Goal: Communication & Community: Answer question/provide support

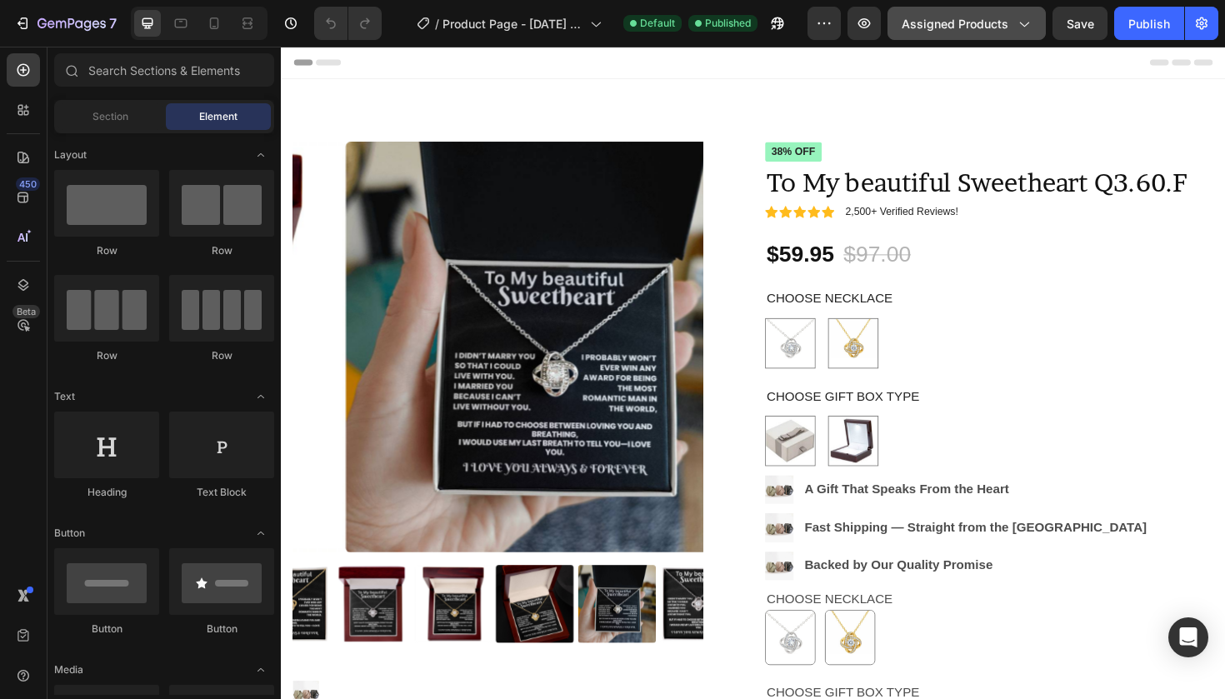
click at [1030, 24] on icon "button" at bounding box center [1023, 23] width 17 height 17
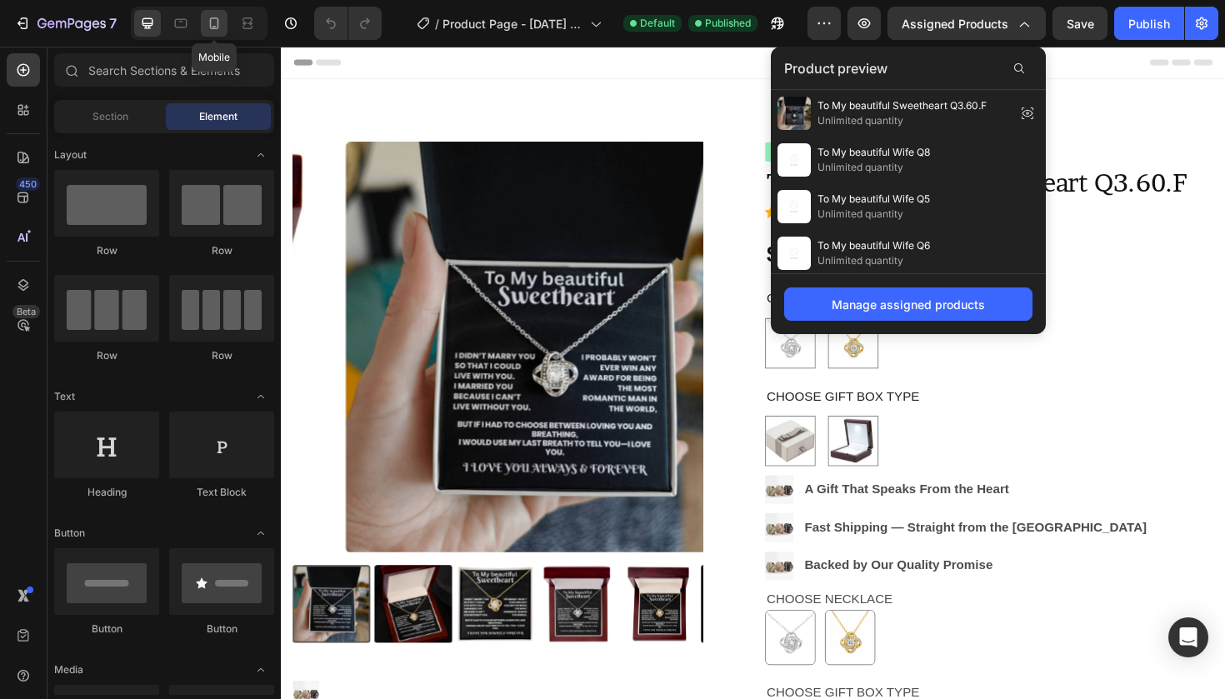
click at [216, 16] on icon at bounding box center [214, 23] width 17 height 17
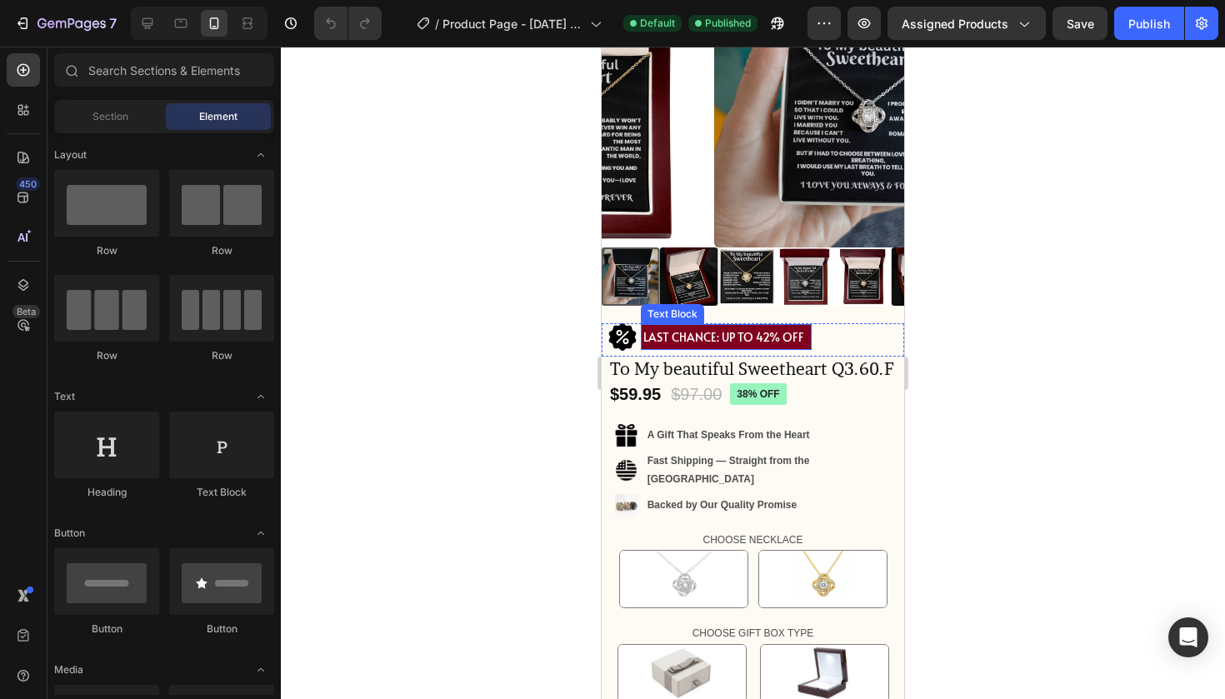
scroll to position [167, 0]
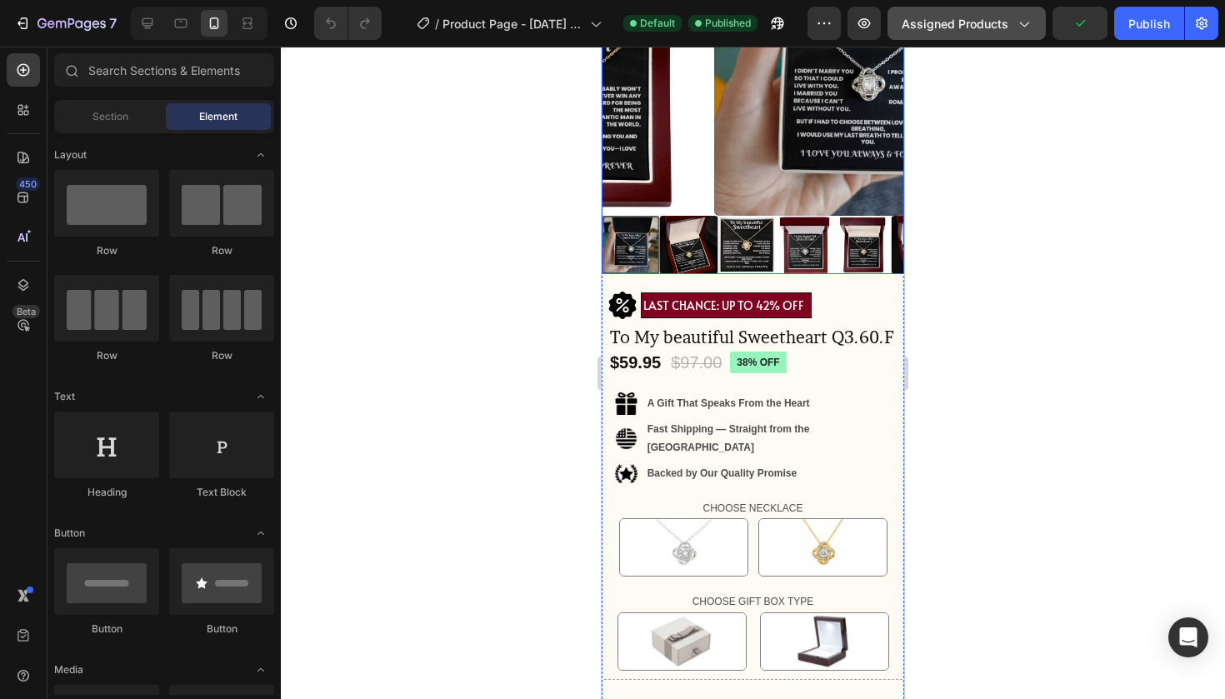
click at [1011, 29] on div "Assigned Products" at bounding box center [966, 23] width 130 height 17
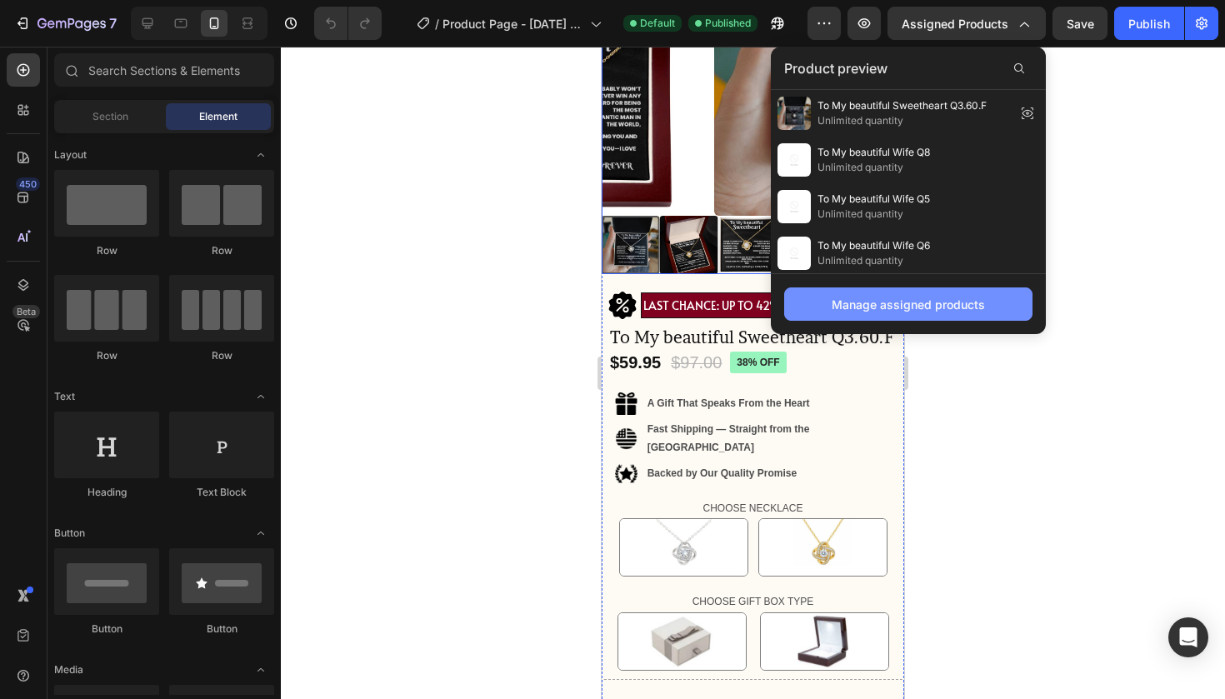
click at [980, 310] on div "Manage assigned products" at bounding box center [907, 304] width 153 height 17
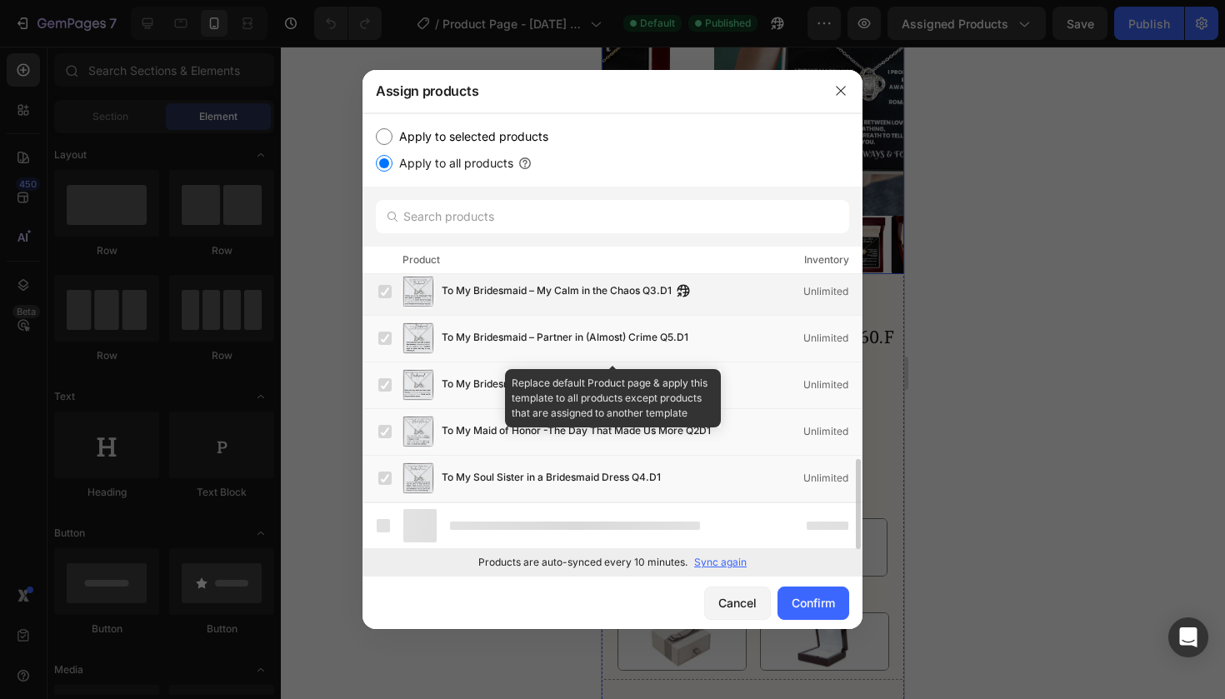
scroll to position [518, 0]
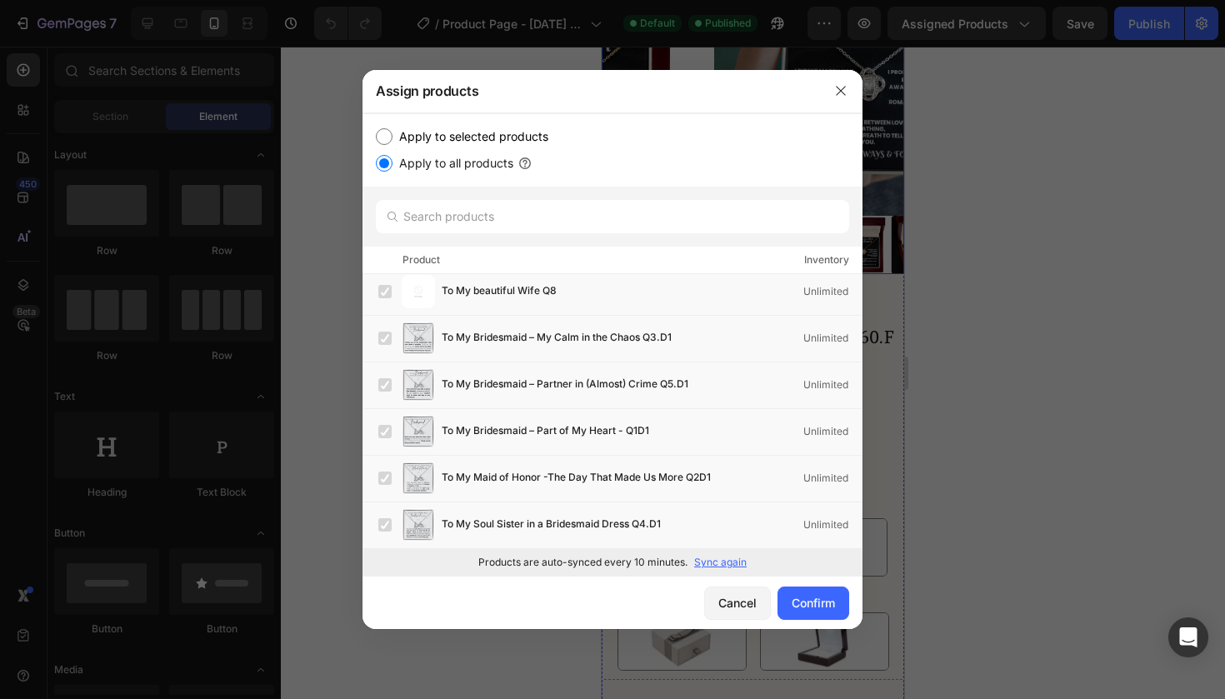
click at [388, 135] on input "Apply to selected products" at bounding box center [384, 136] width 17 height 17
radio input "true"
click at [386, 159] on input "Apply to all products" at bounding box center [384, 163] width 17 height 17
radio input "true"
click at [802, 602] on div "Confirm" at bounding box center [812, 602] width 43 height 17
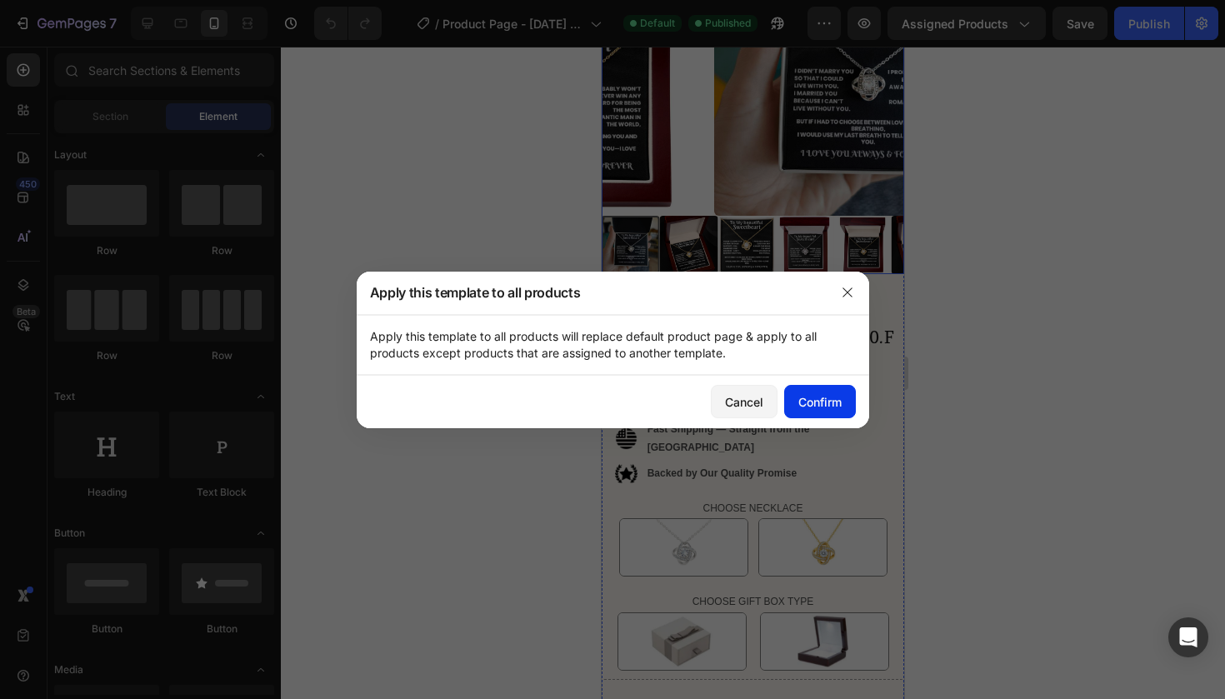
click at [822, 403] on div "Confirm" at bounding box center [819, 401] width 43 height 17
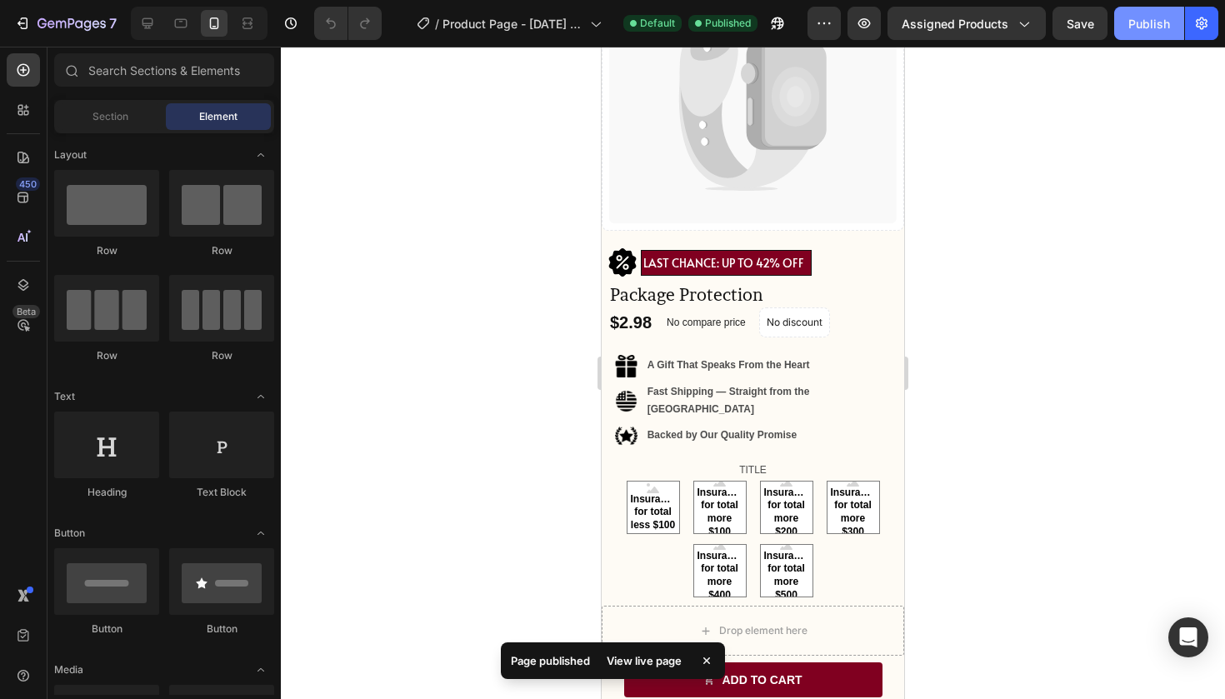
click at [1158, 26] on div "Publish" at bounding box center [1149, 23] width 42 height 17
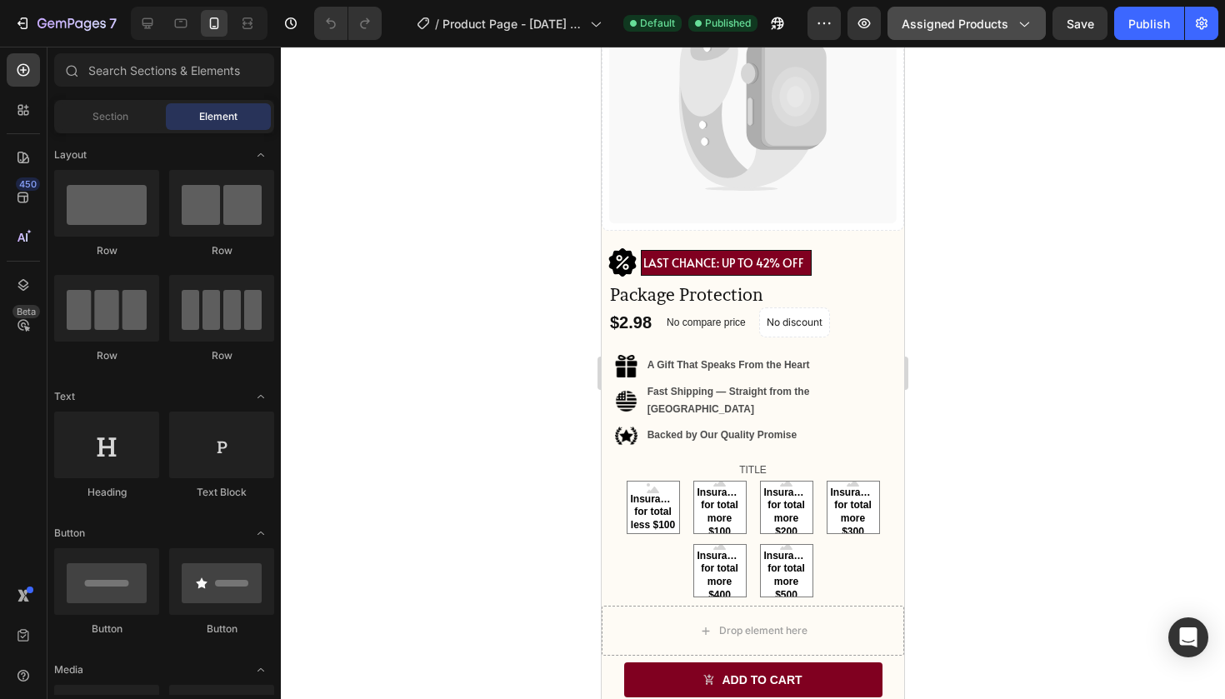
click at [1009, 36] on button "Assigned Products" at bounding box center [966, 23] width 158 height 33
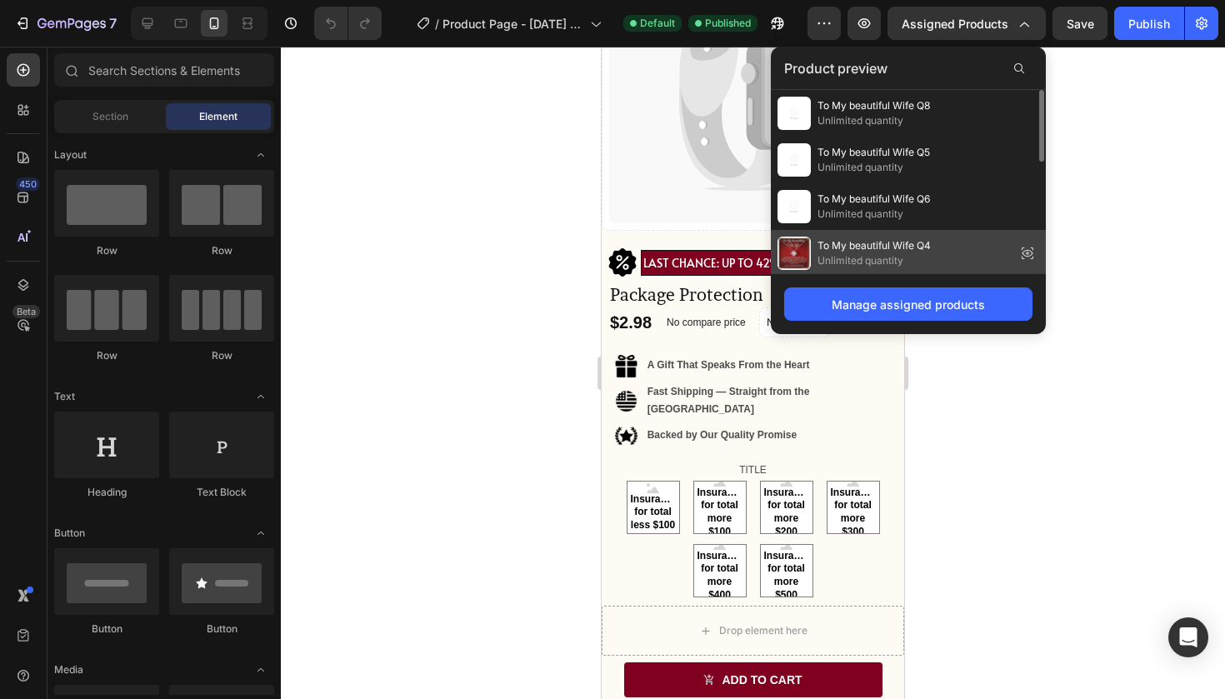
click at [901, 245] on span "To My beautiful Wife Q4" at bounding box center [873, 245] width 113 height 15
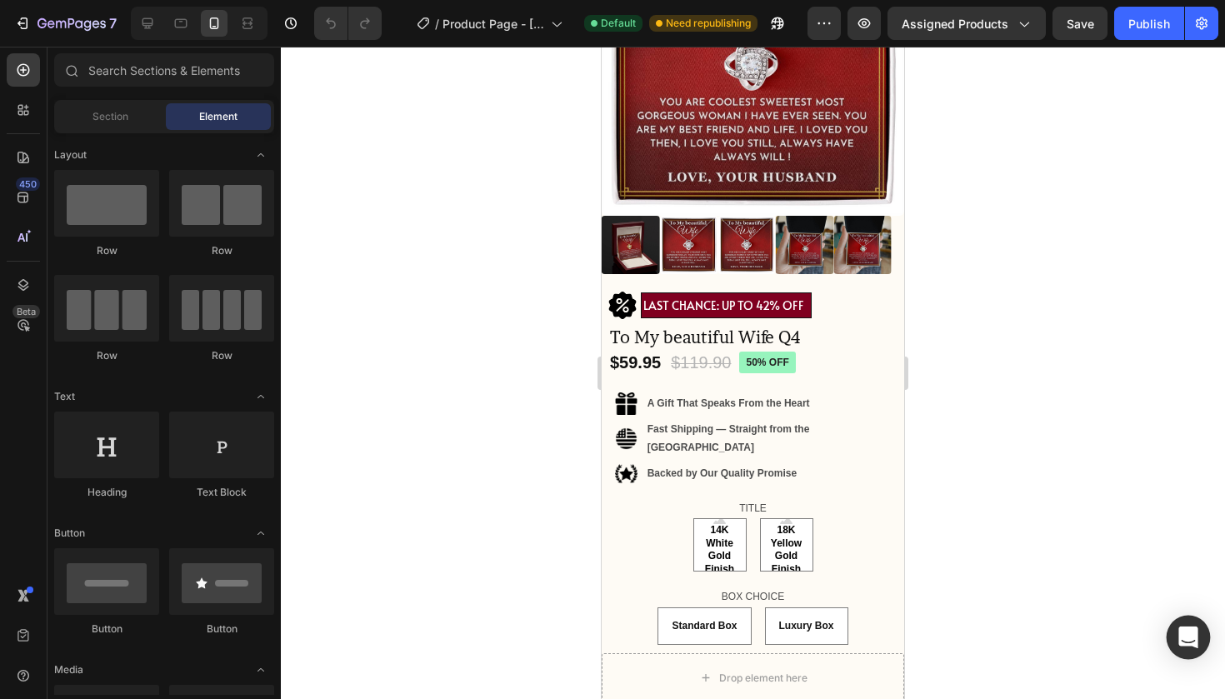
click at [1192, 625] on div "Open Intercom Messenger" at bounding box center [1188, 638] width 44 height 44
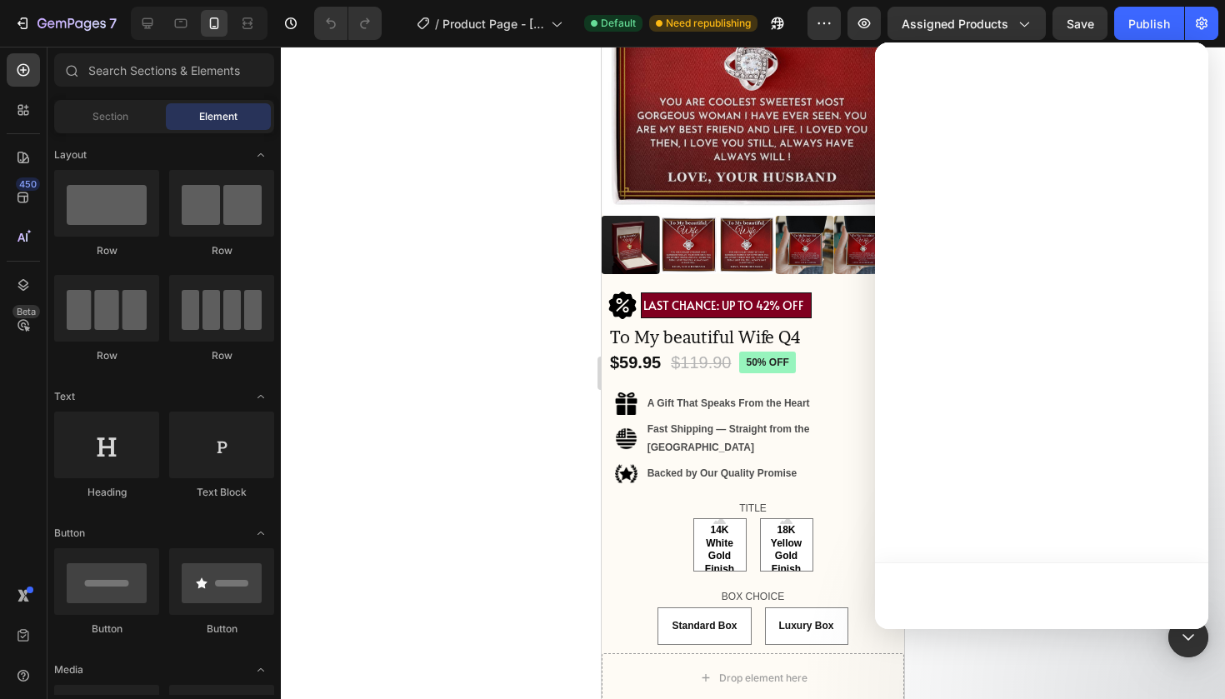
scroll to position [0, 0]
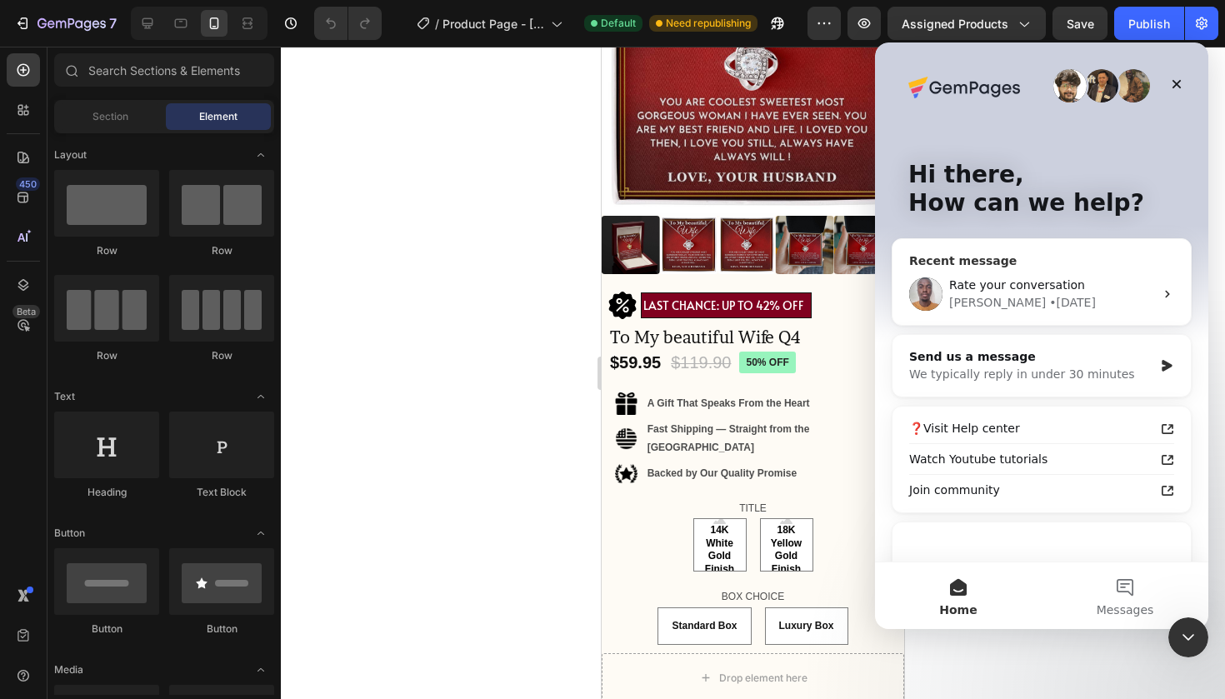
click at [1030, 302] on div "[PERSON_NAME] • [DATE]" at bounding box center [1051, 302] width 205 height 17
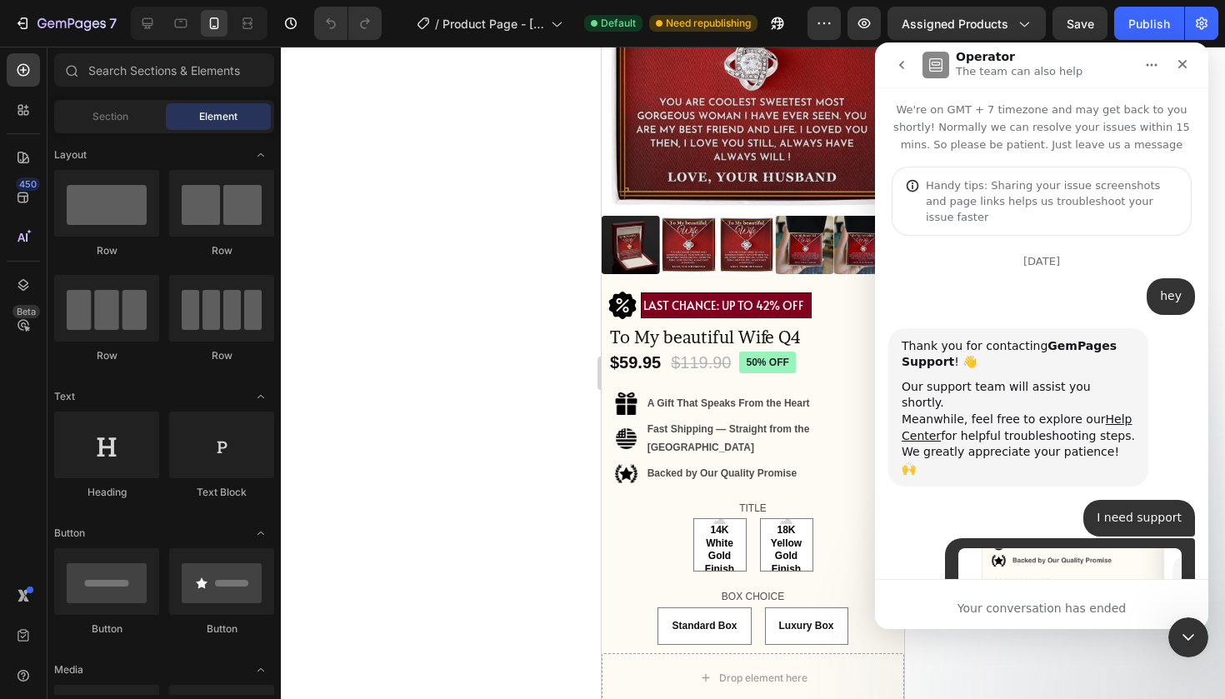
scroll to position [8589, 0]
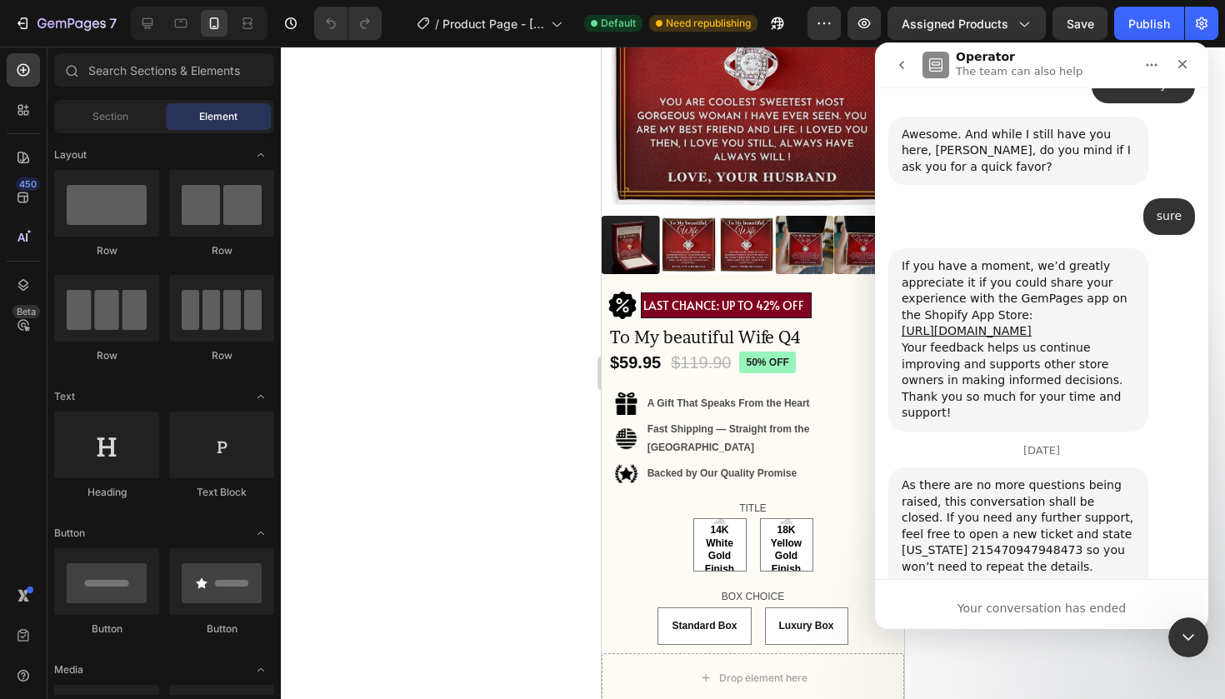
click at [1041, 600] on div "Your conversation has ended" at bounding box center [1041, 608] width 333 height 17
click at [902, 71] on icon "go back" at bounding box center [901, 64] width 13 height 13
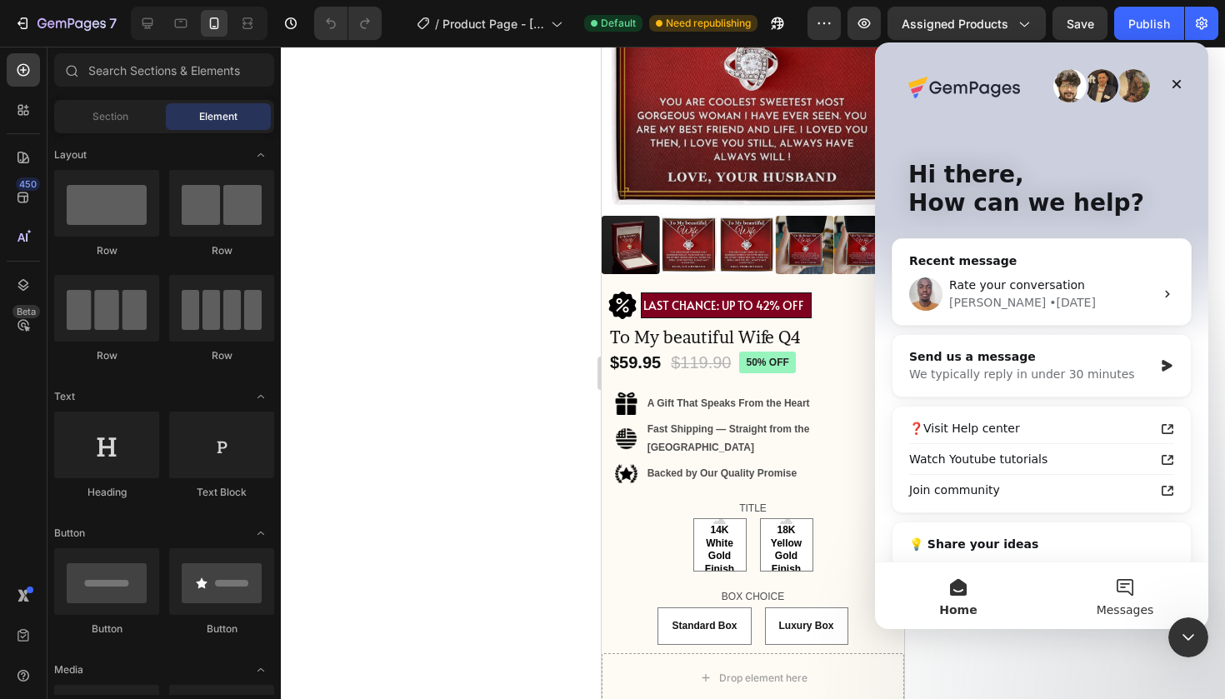
click at [1116, 588] on button "Messages" at bounding box center [1124, 595] width 167 height 67
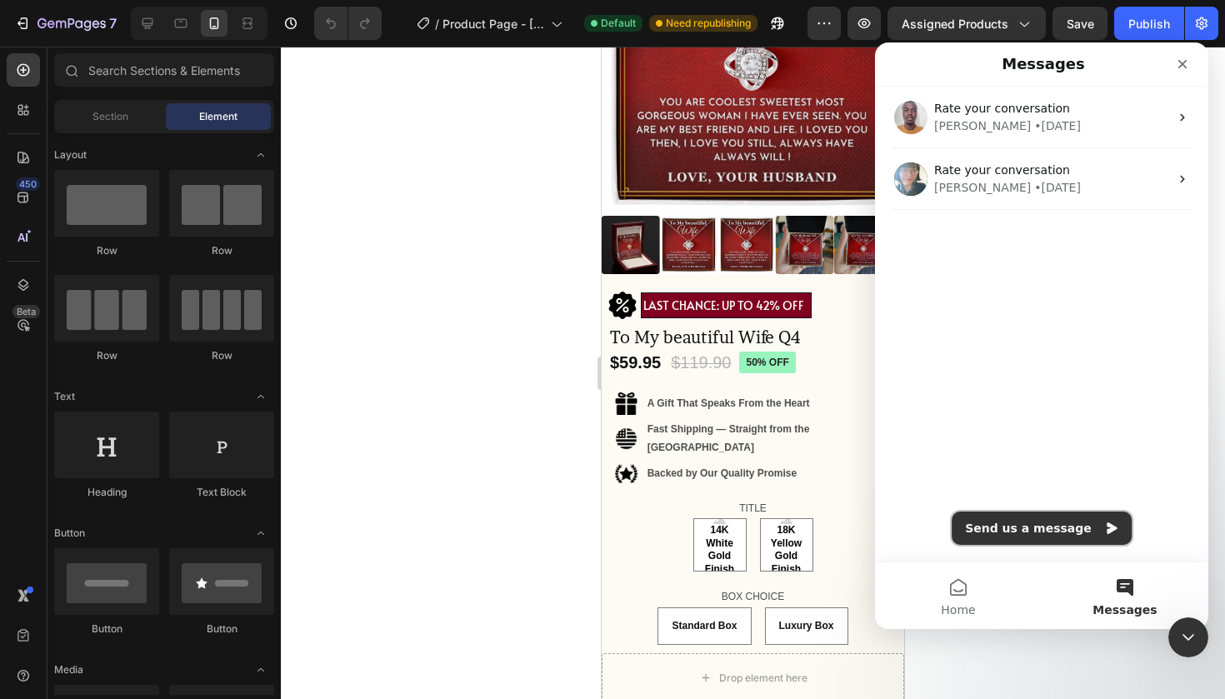
click at [1084, 532] on button "Send us a message" at bounding box center [1041, 528] width 180 height 33
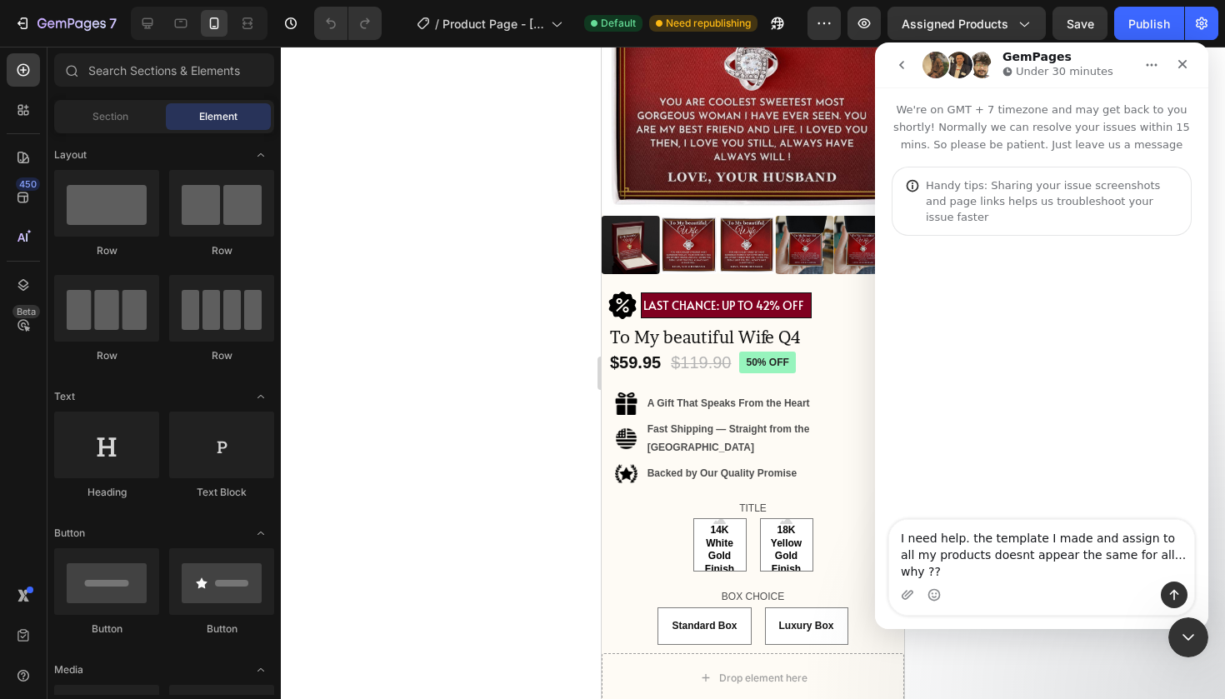
scroll to position [13, 0]
type textarea "I need help. the template I made and assign to all my products doesnt appear th…"
click at [1161, 588] on button "Send a message…" at bounding box center [1174, 595] width 27 height 27
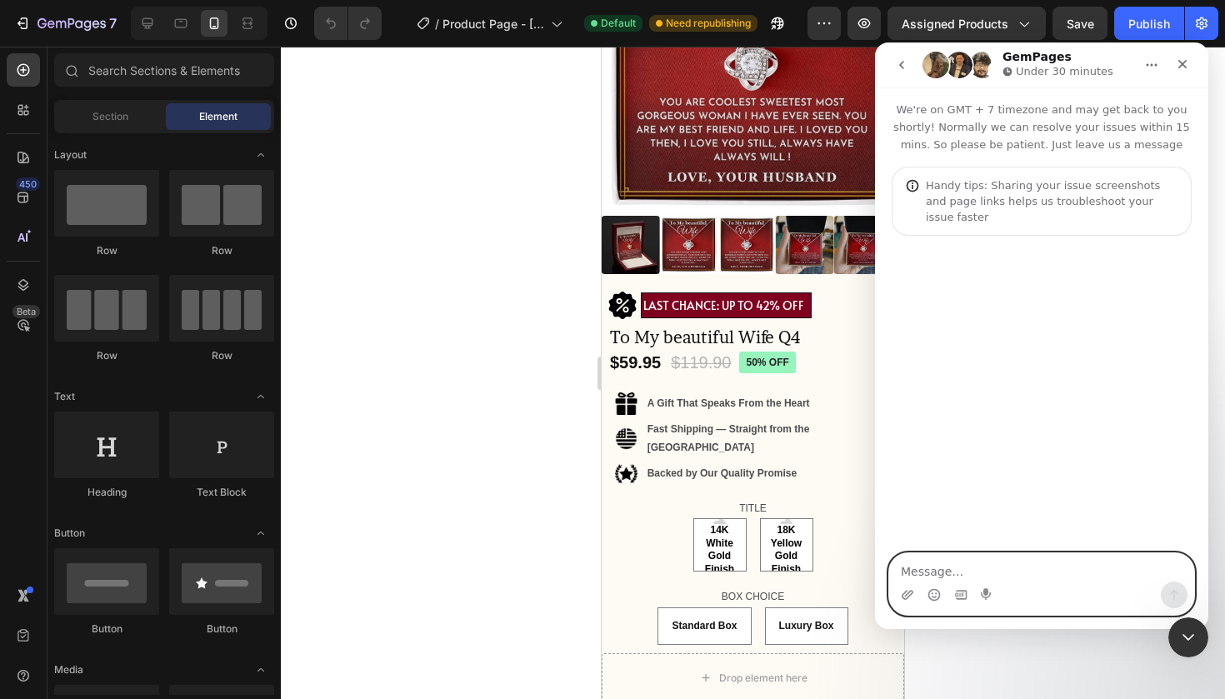
scroll to position [0, 0]
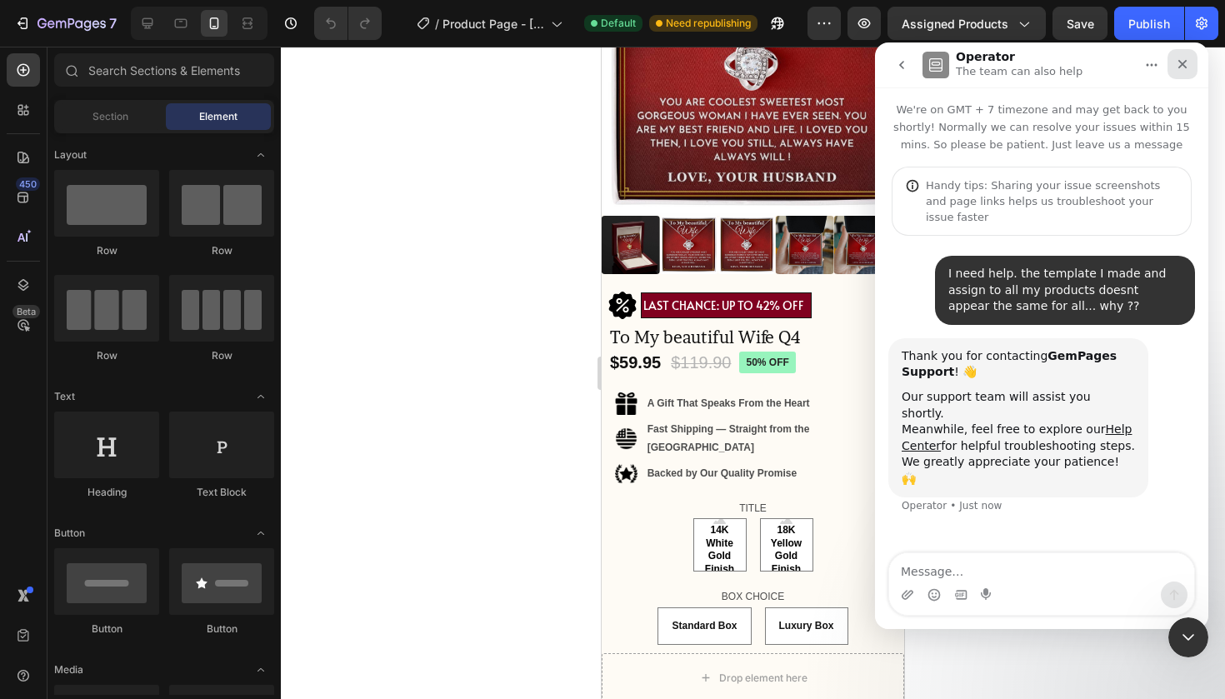
click at [1184, 58] on icon "Close" at bounding box center [1182, 63] width 13 height 13
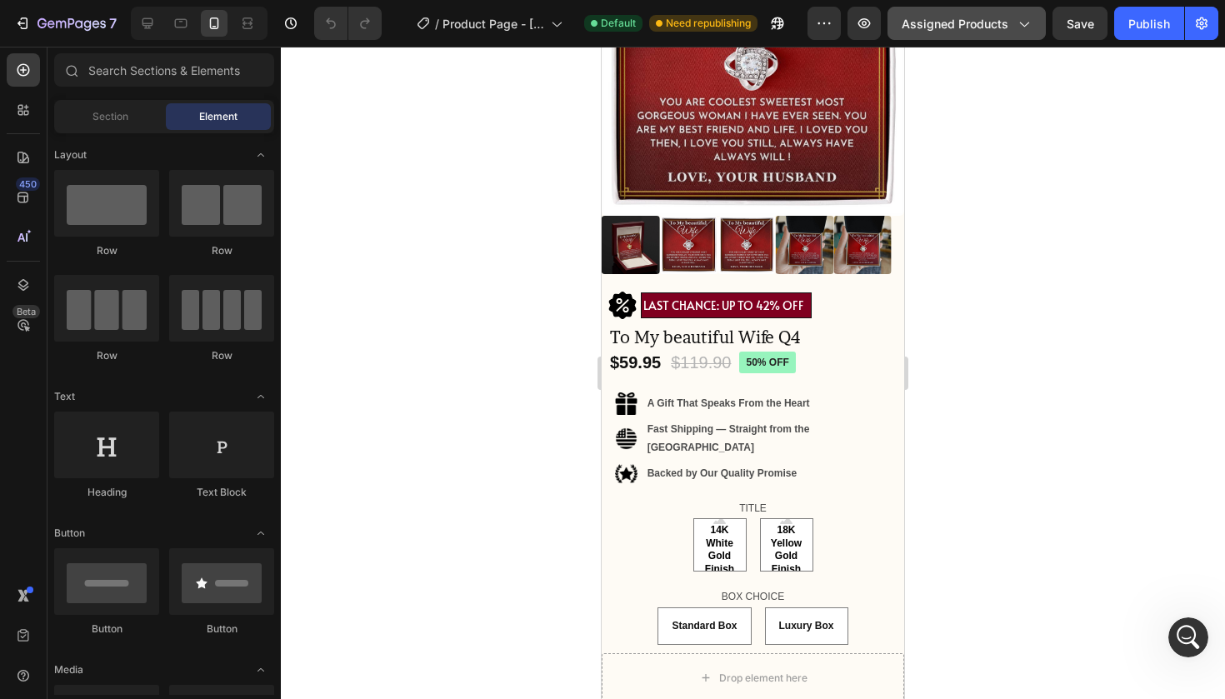
click at [1023, 20] on icon "button" at bounding box center [1023, 23] width 17 height 17
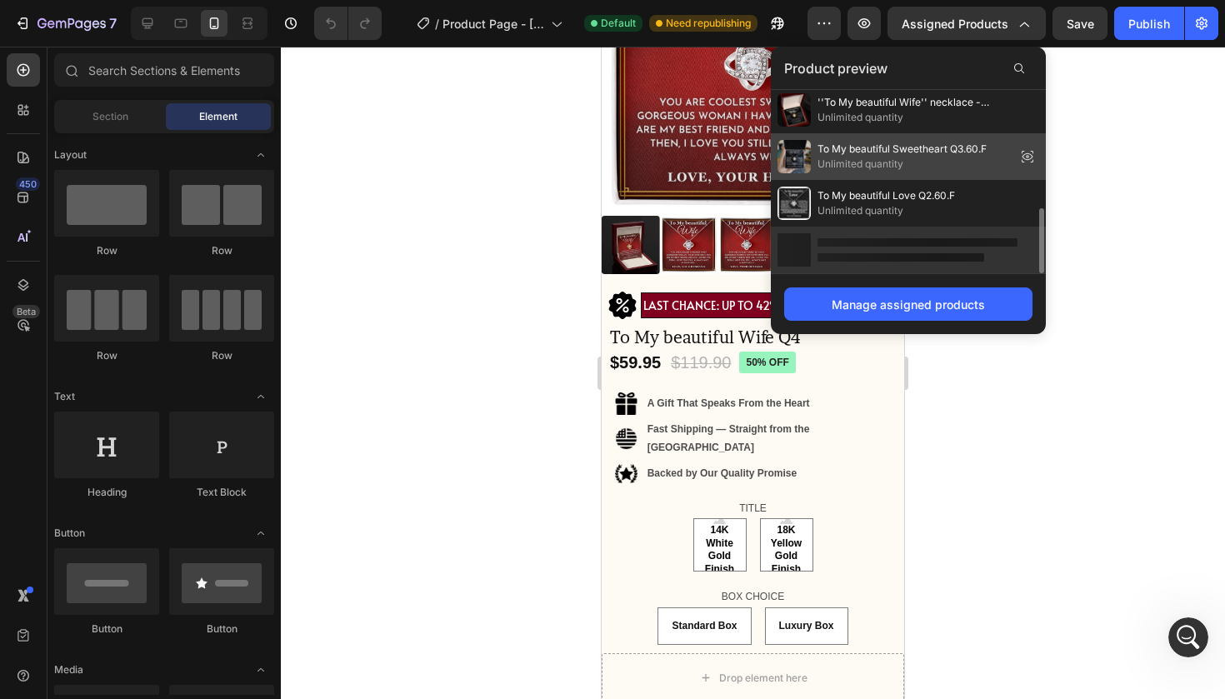
scroll to position [610, 0]
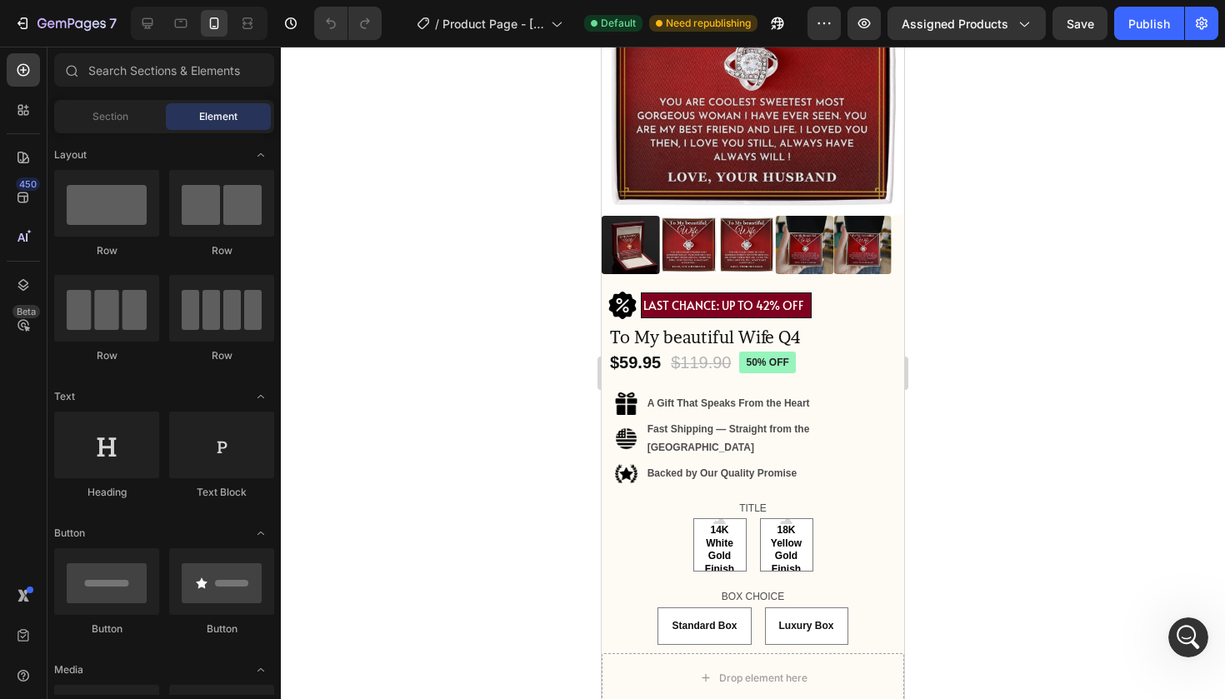
click at [1146, 176] on div at bounding box center [753, 373] width 944 height 652
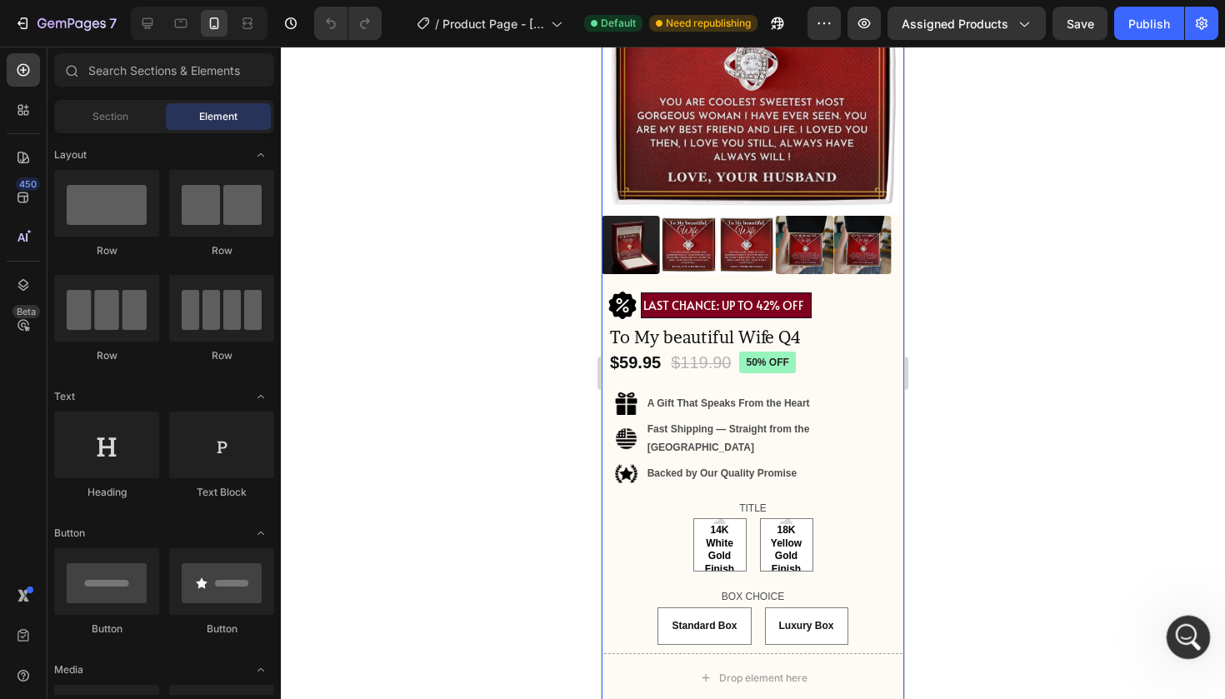
click at [1171, 645] on div "Open Intercom Messenger" at bounding box center [1185, 634] width 55 height 55
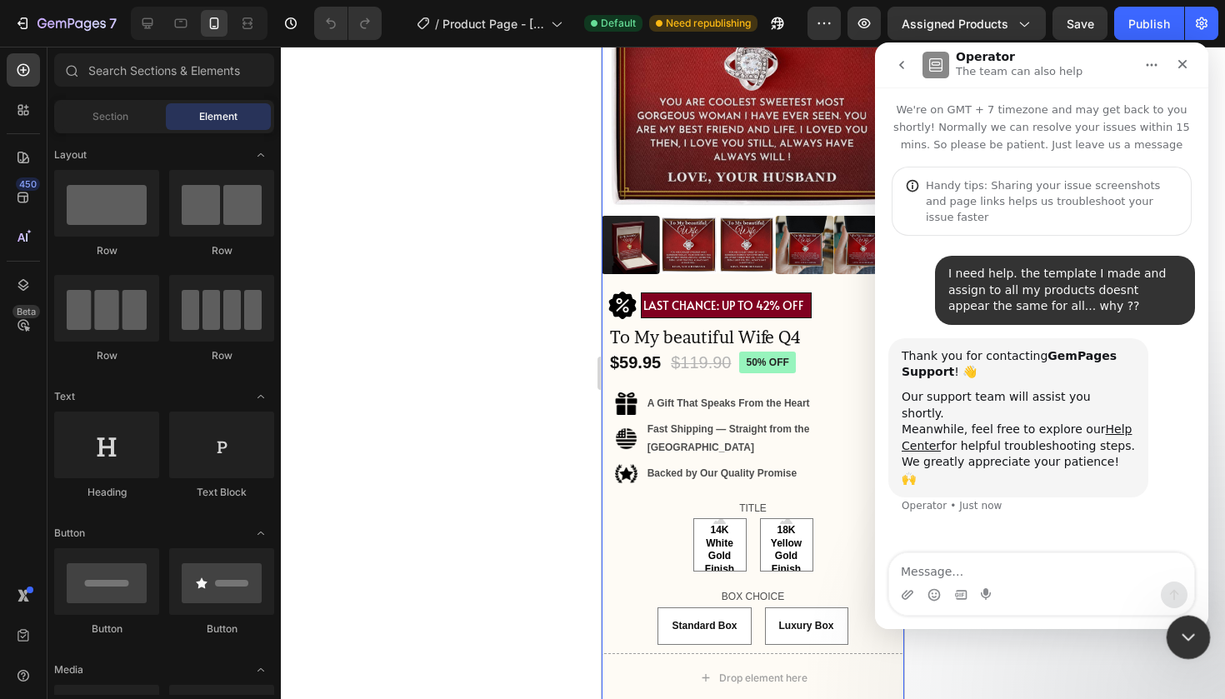
click at [1186, 627] on icon "Close Intercom Messenger" at bounding box center [1186, 635] width 20 height 20
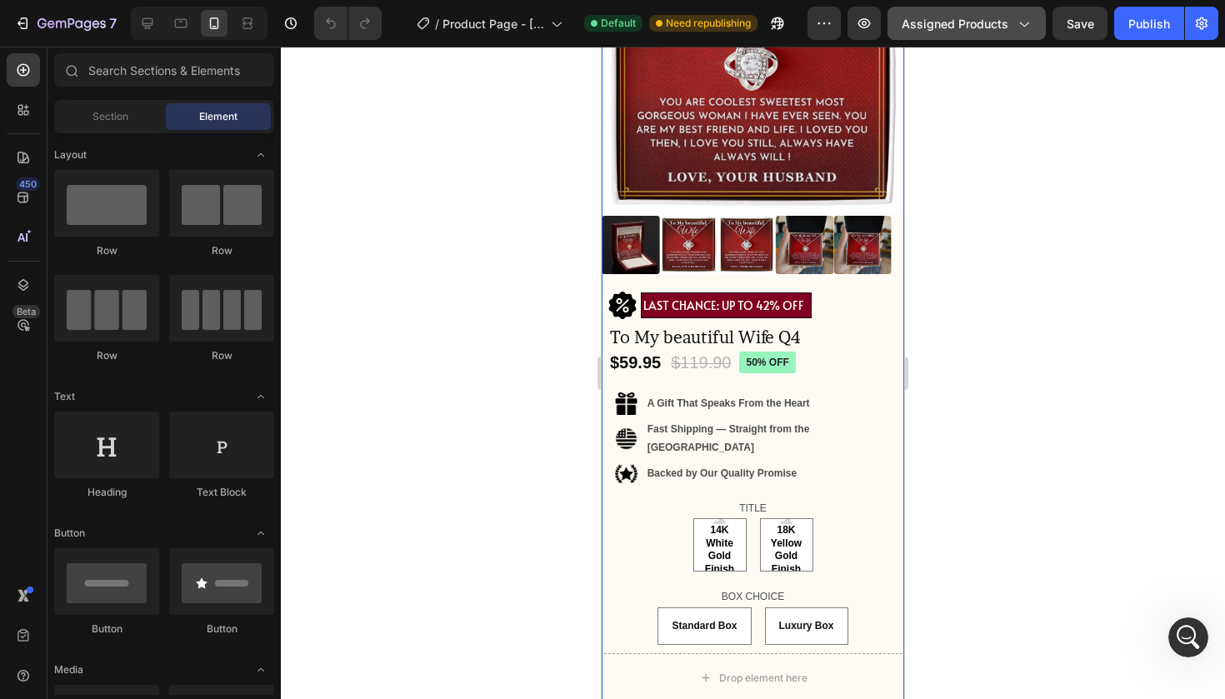
click at [1010, 23] on div "Assigned Products" at bounding box center [966, 23] width 130 height 17
click at [831, 23] on icon "button" at bounding box center [829, 23] width 2 height 2
click at [1124, 132] on div at bounding box center [753, 373] width 944 height 652
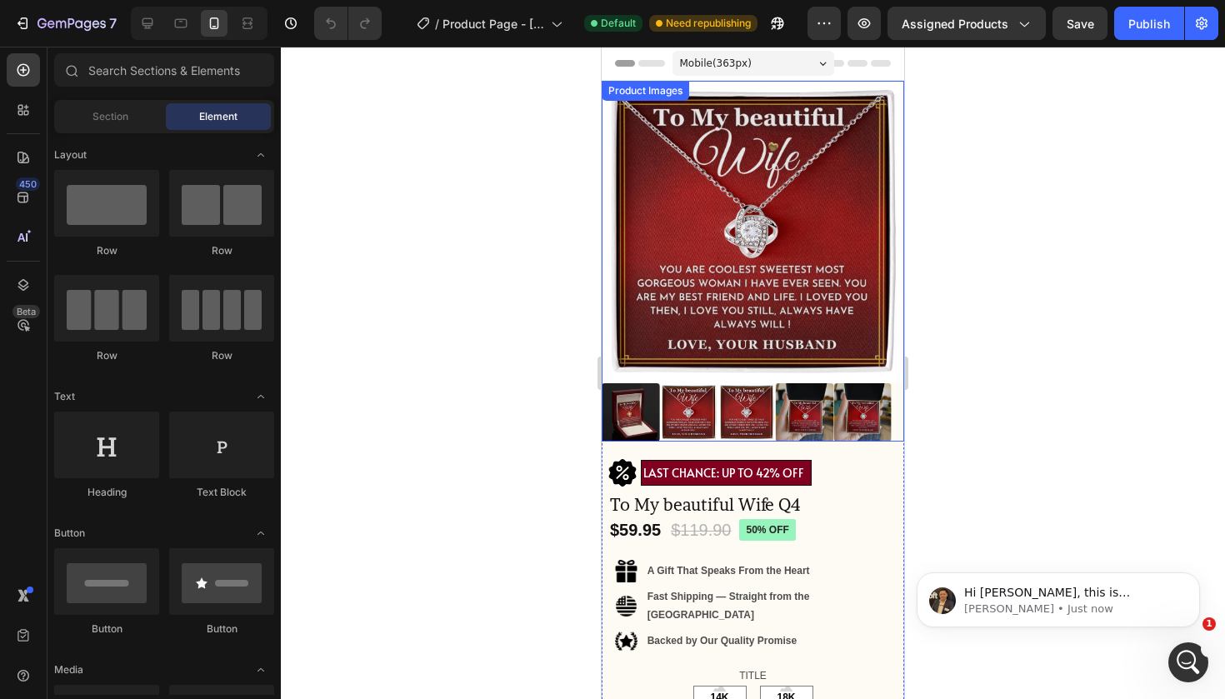
scroll to position [0, 0]
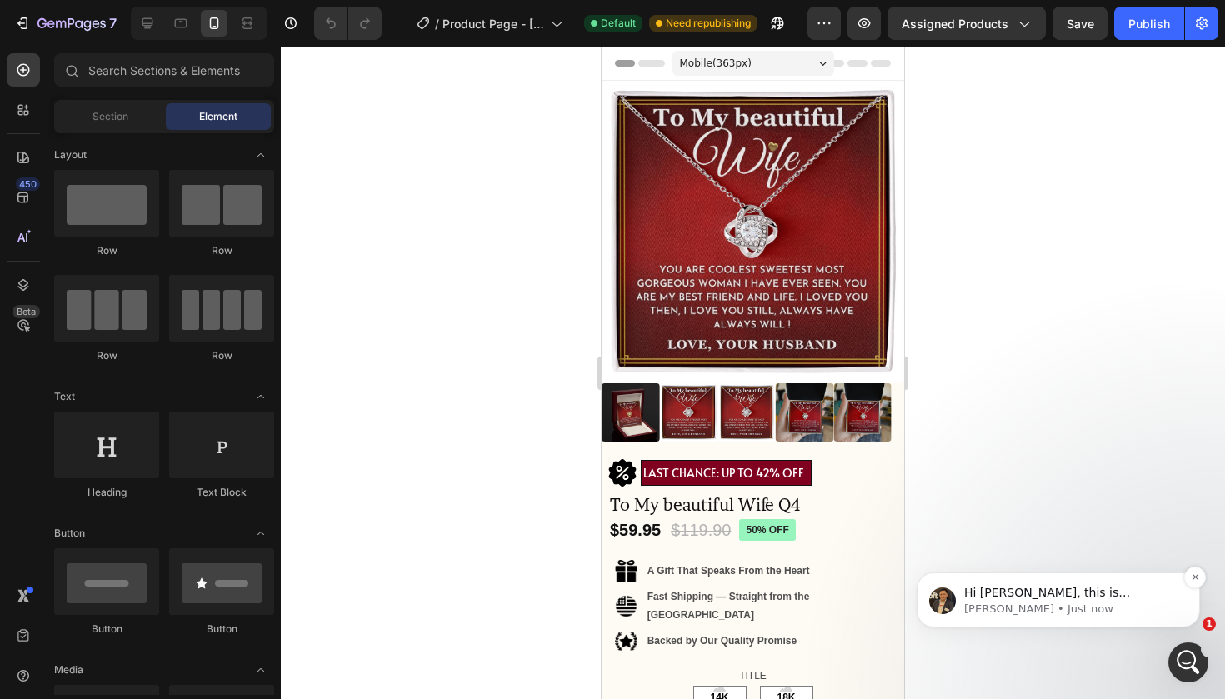
click at [1048, 601] on div "Hi [PERSON_NAME], this is [PERSON_NAME] from the GemPages Support Team. I hope …" at bounding box center [1071, 601] width 215 height 32
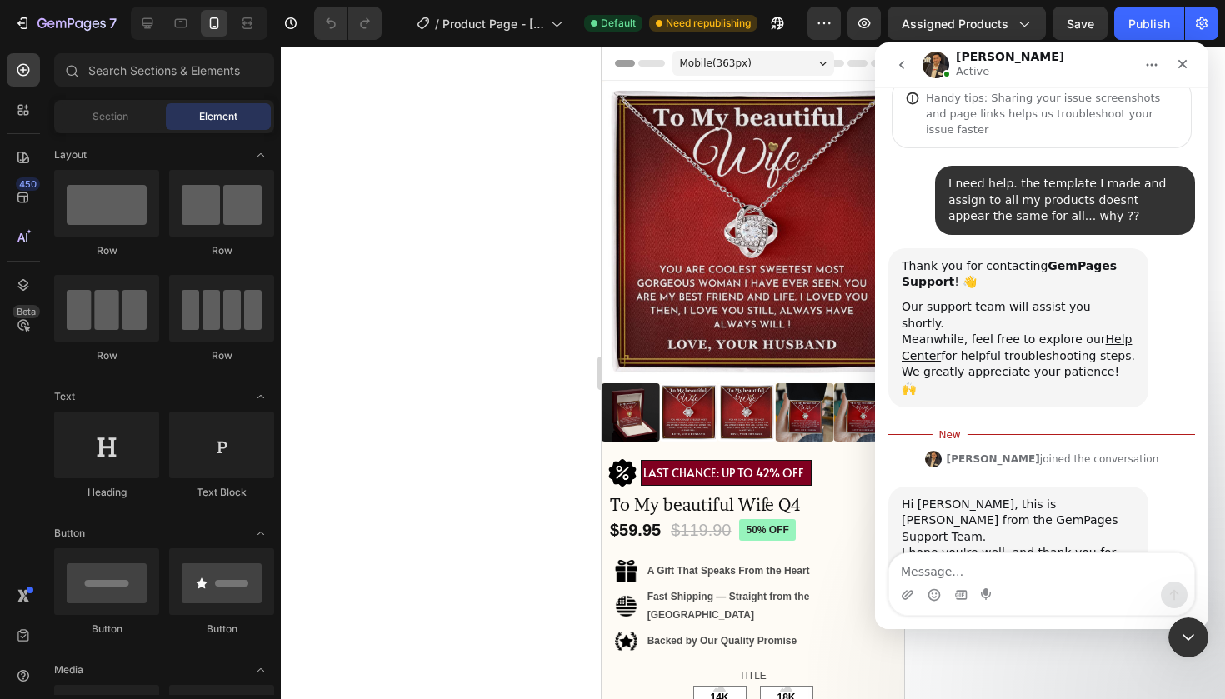
scroll to position [120, 0]
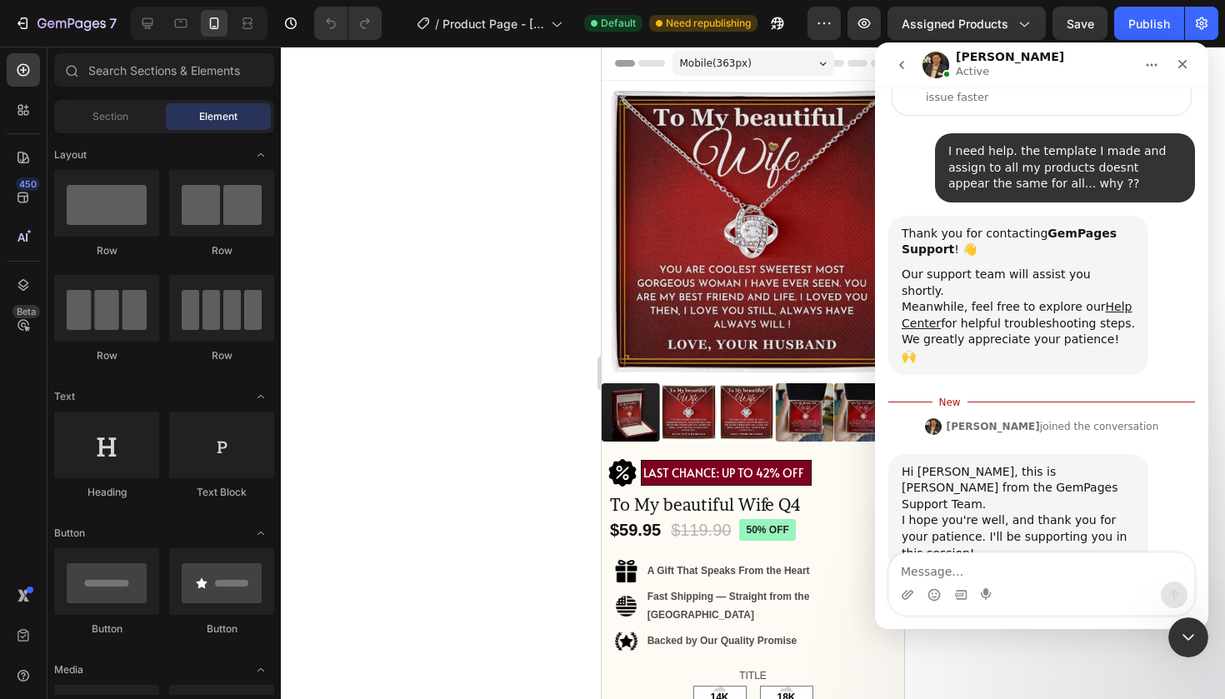
click at [893, 65] on button "go back" at bounding box center [902, 65] width 32 height 32
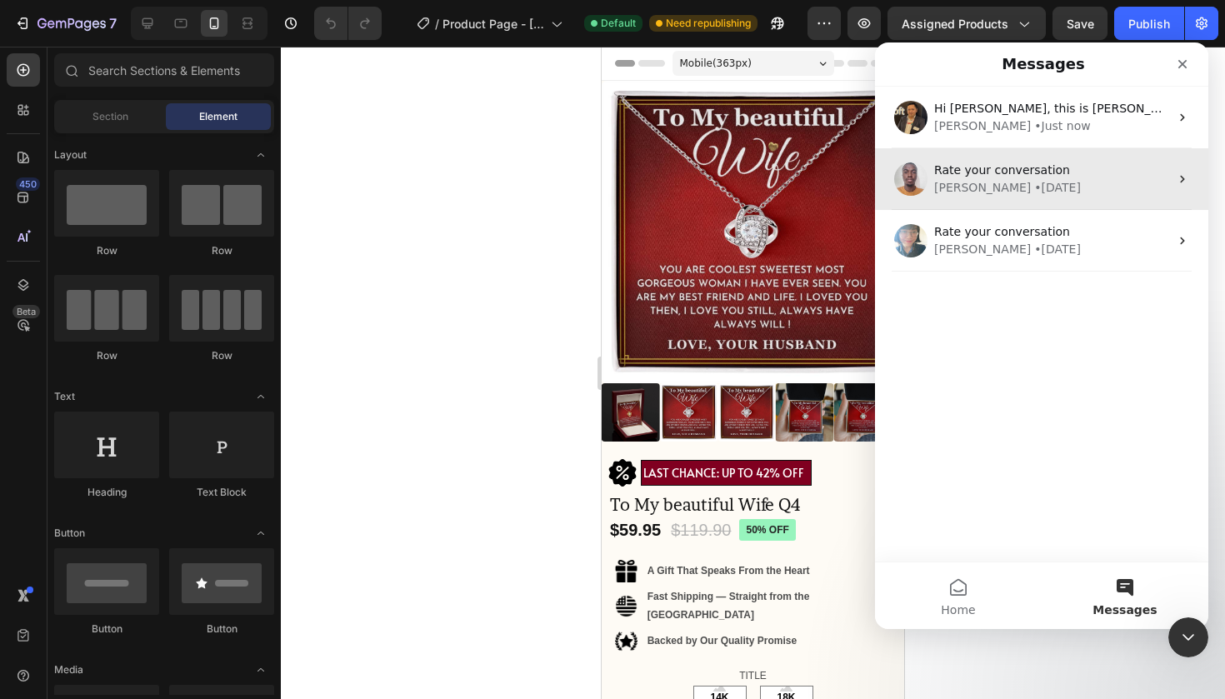
click at [996, 169] on span "Rate your conversation" at bounding box center [1002, 169] width 136 height 13
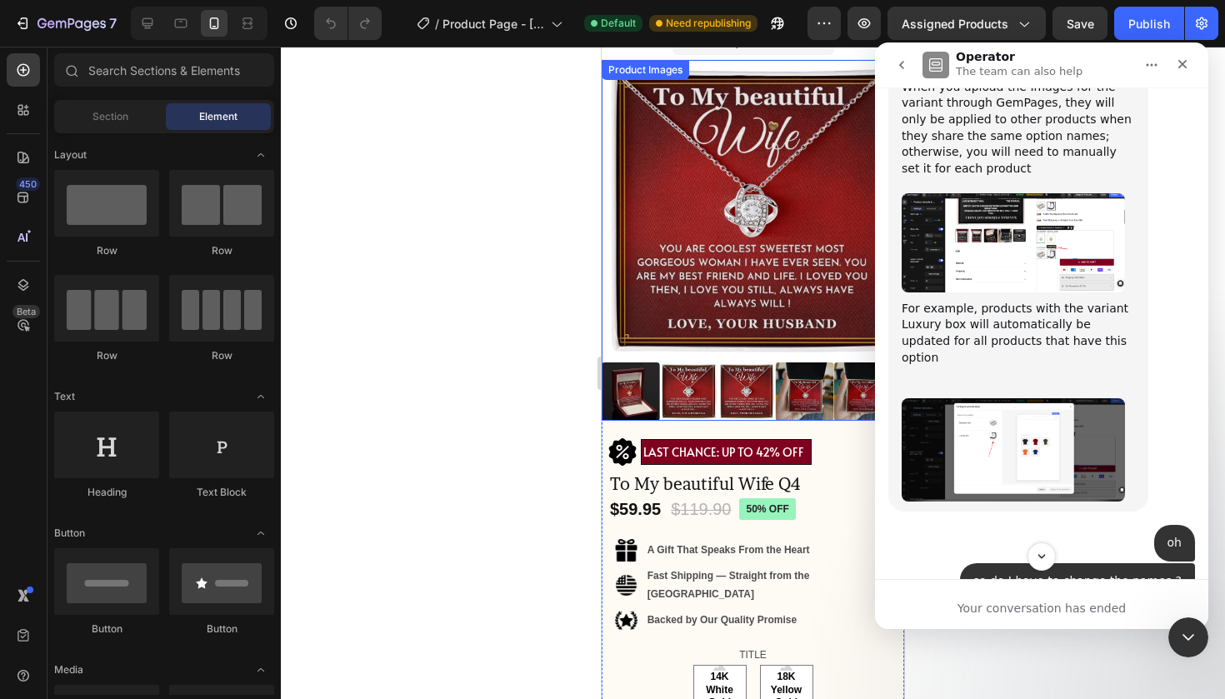
scroll to position [82, 0]
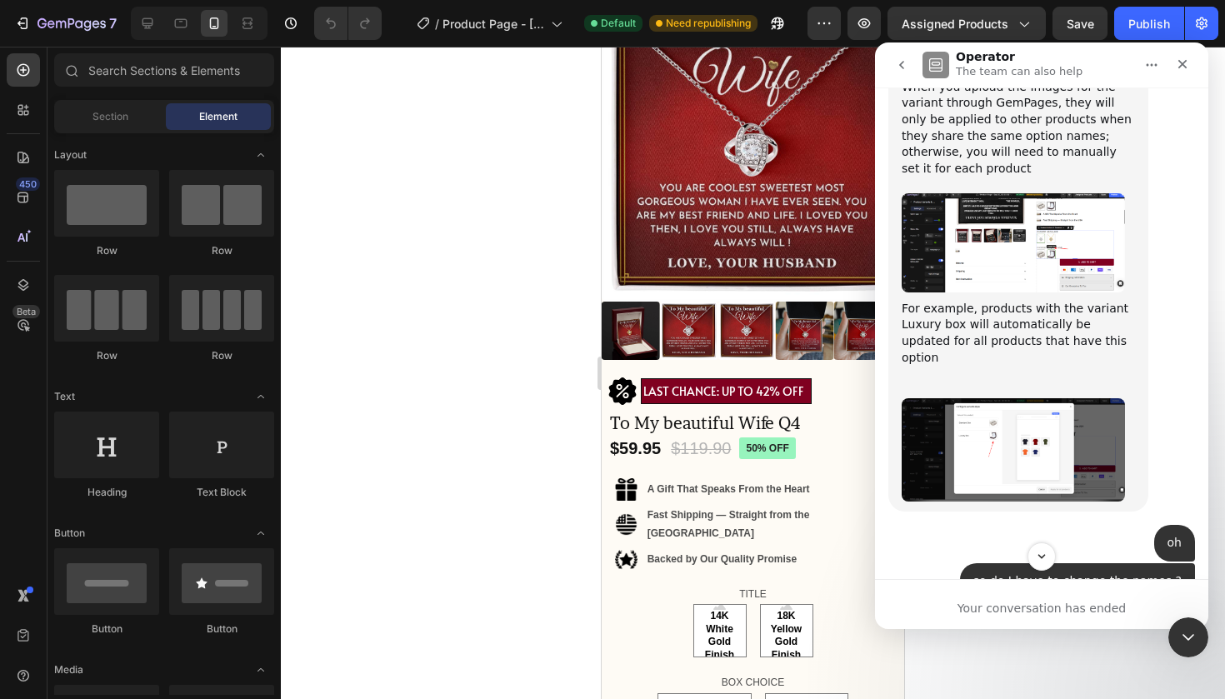
click at [906, 61] on icon "go back" at bounding box center [901, 64] width 13 height 13
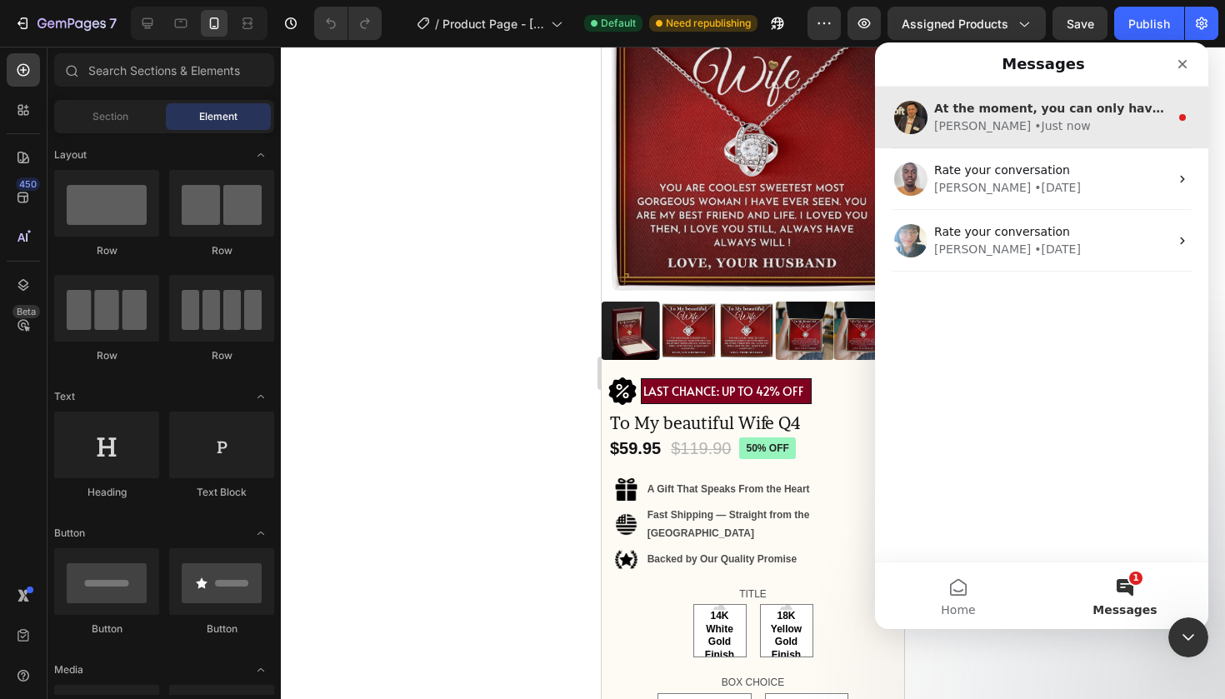
scroll to position [0, 0]
click at [1043, 124] on div "[PERSON_NAME] • Just now" at bounding box center [1051, 125] width 235 height 17
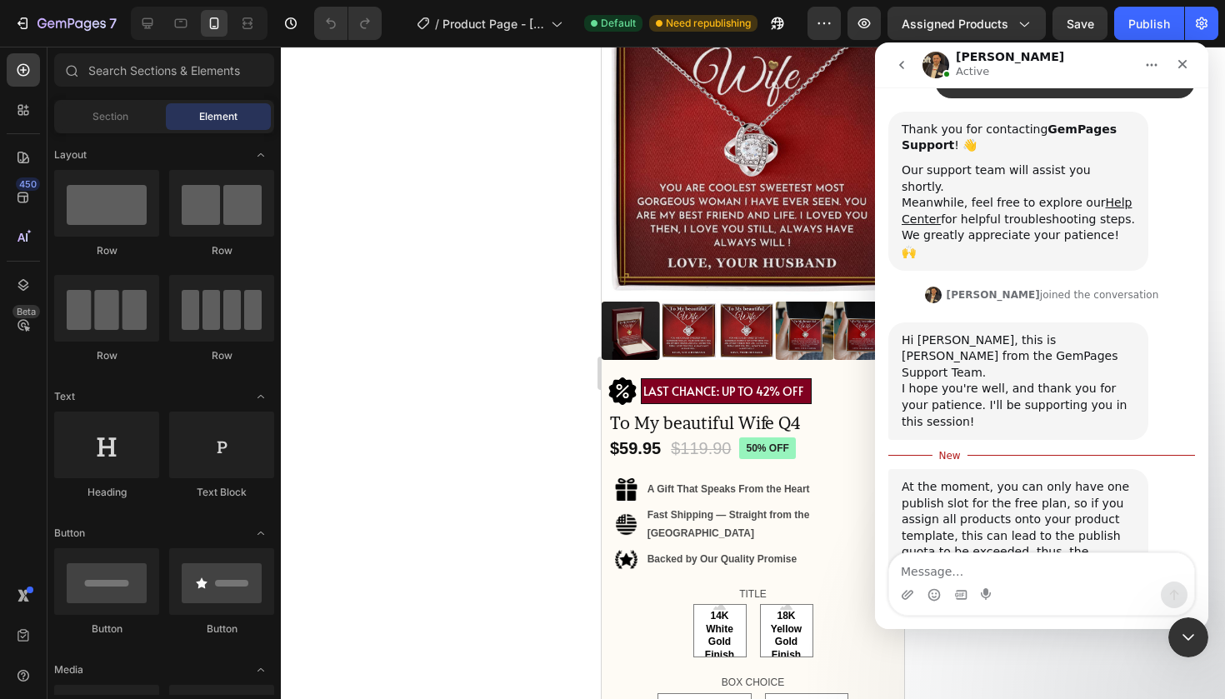
scroll to position [284, 0]
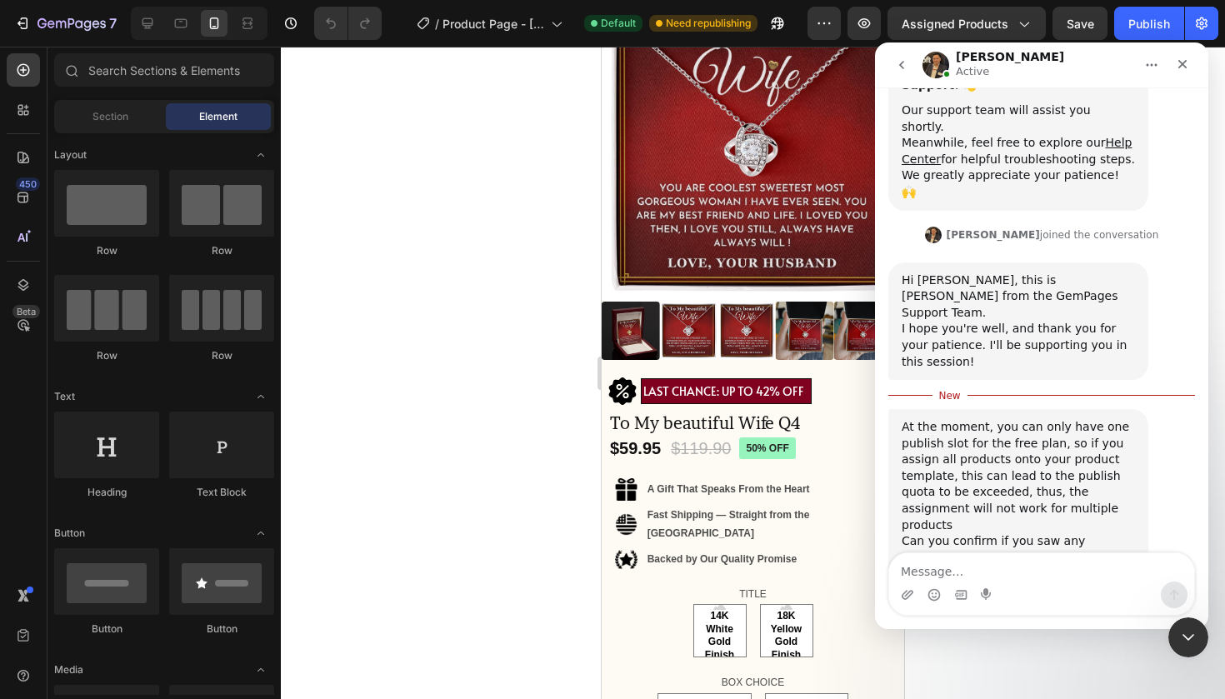
click at [993, 572] on textarea "Message…" at bounding box center [1041, 567] width 305 height 28
type textarea "I"
type textarea "its all good"
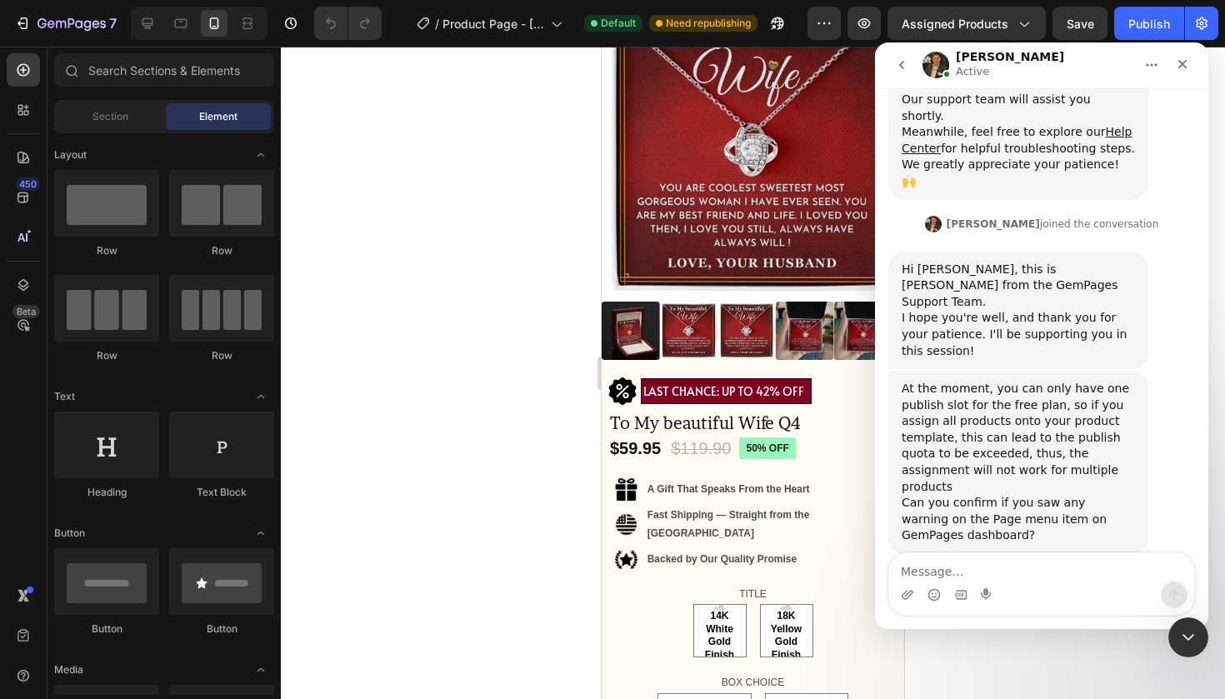
scroll to position [306, 0]
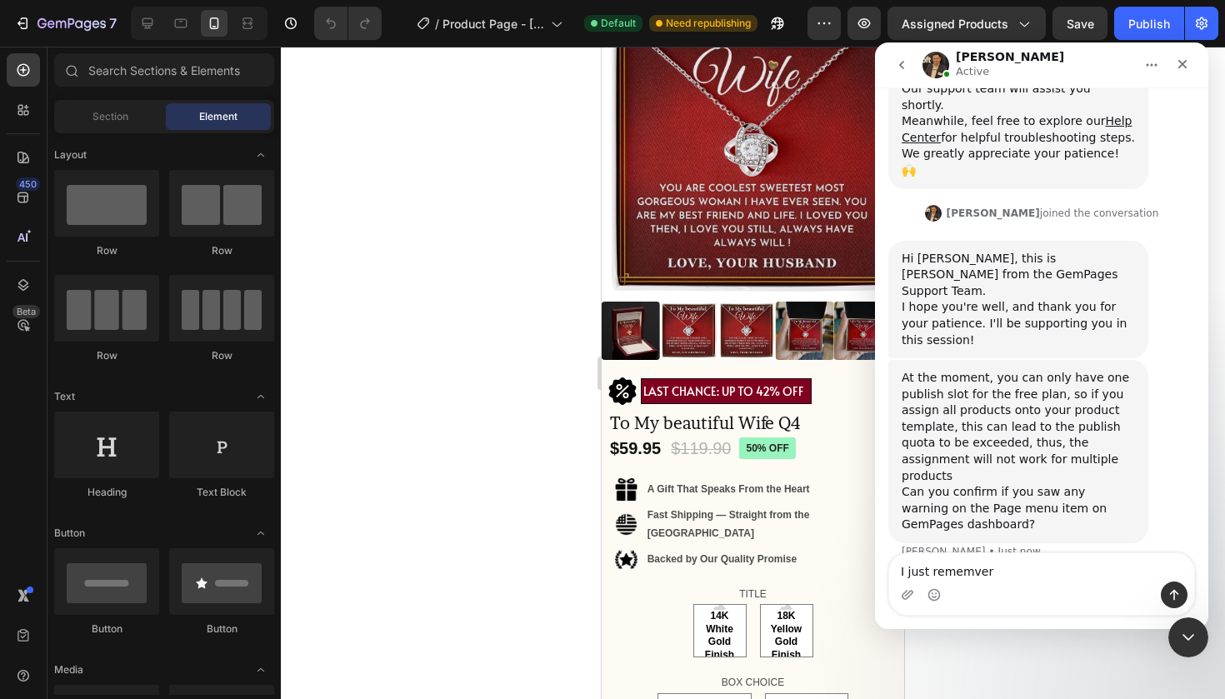
type textarea "I just remember"
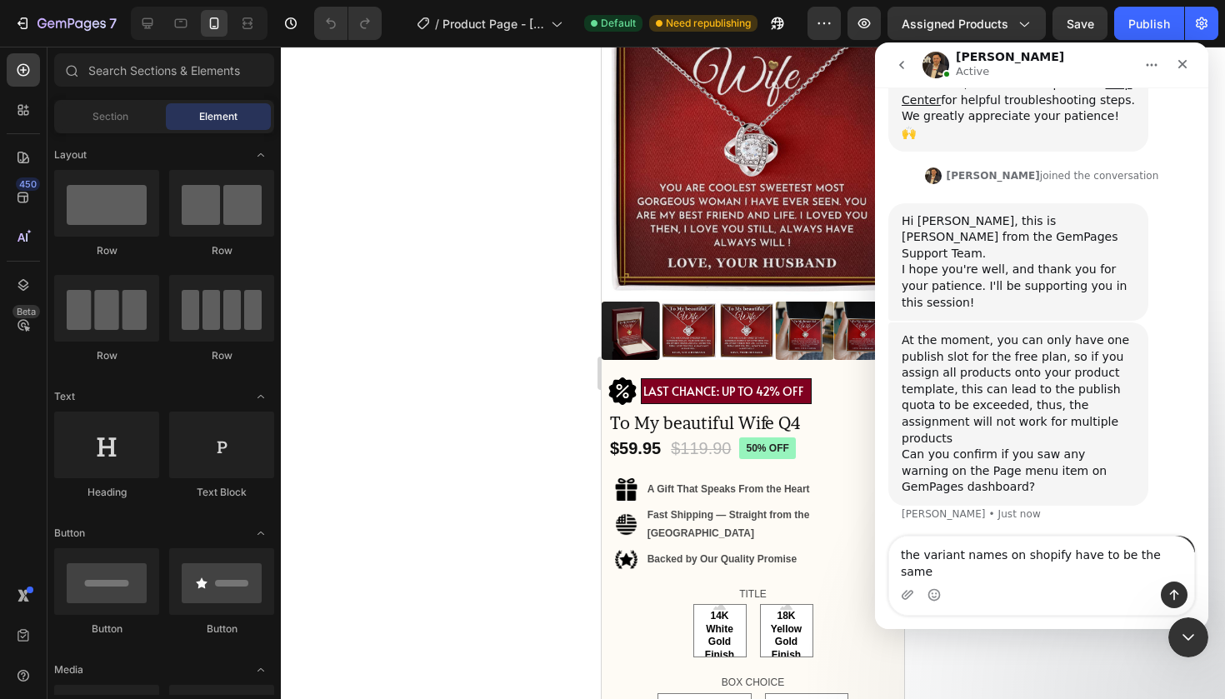
type textarea "the variant names on shopify have to be the same"
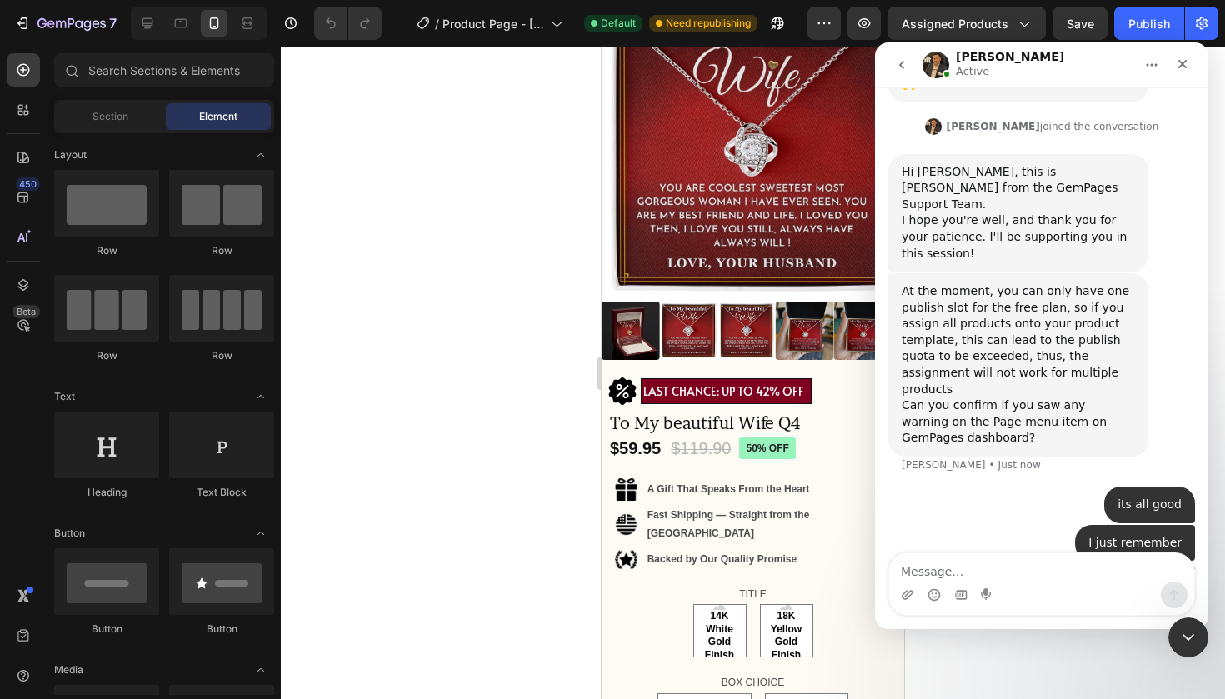
scroll to position [397, 0]
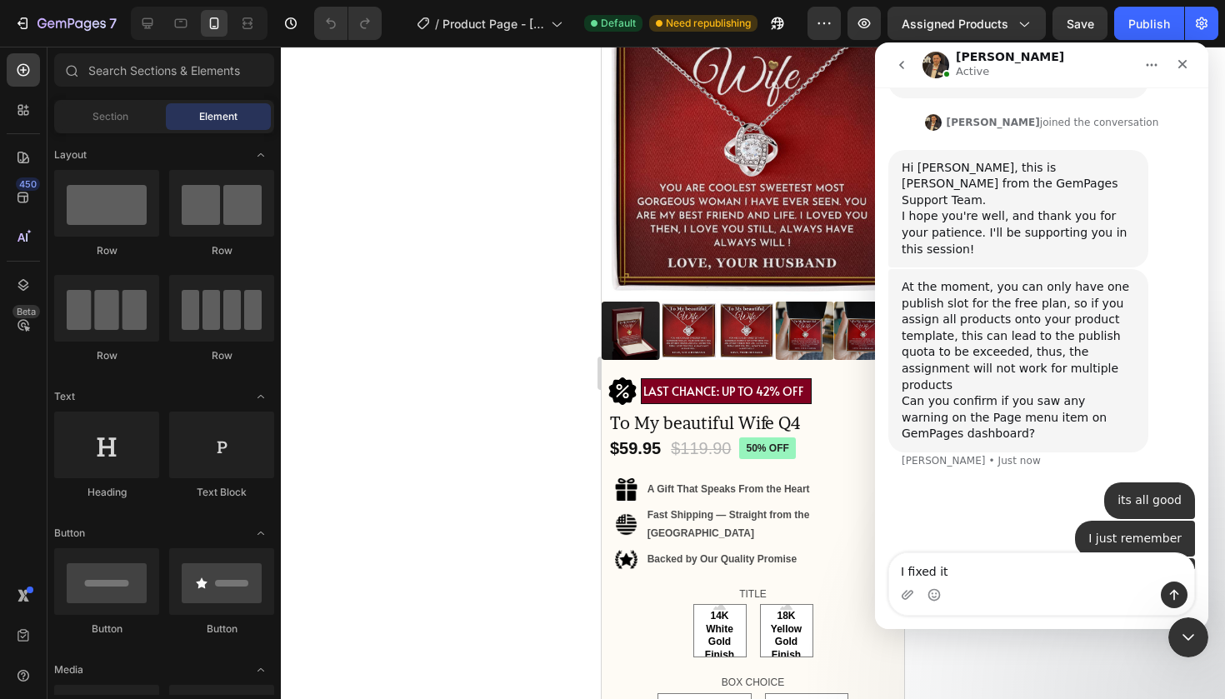
type textarea "I fixed it"
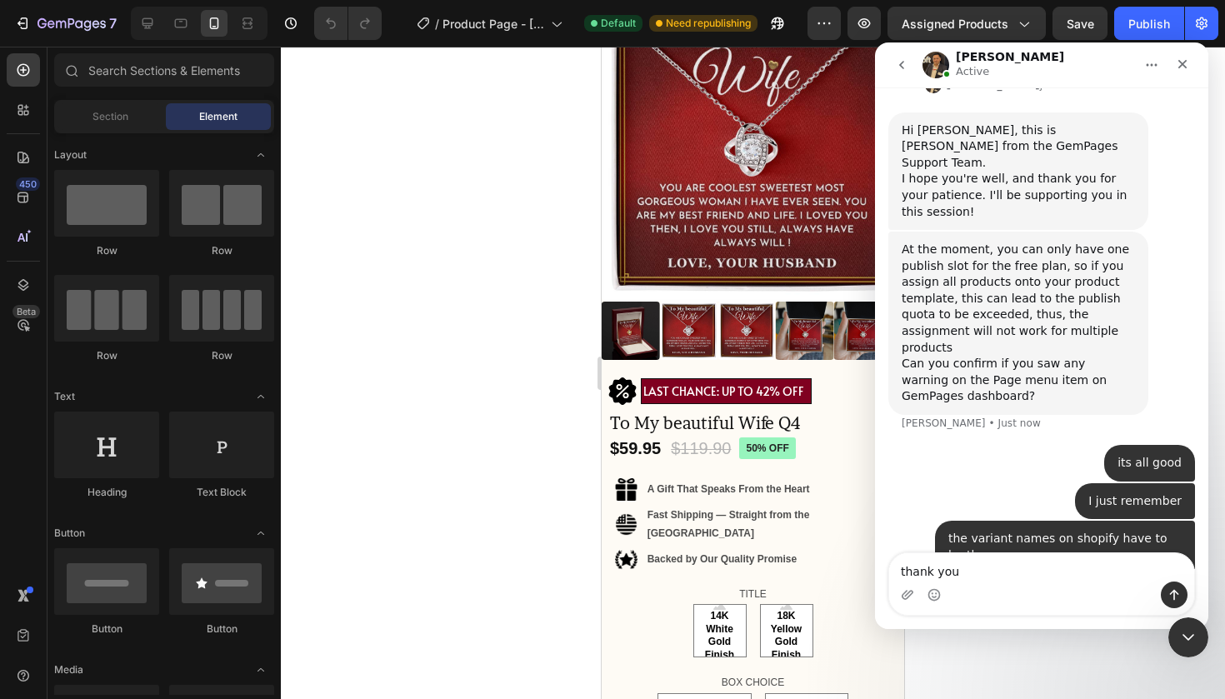
type textarea "thank you"
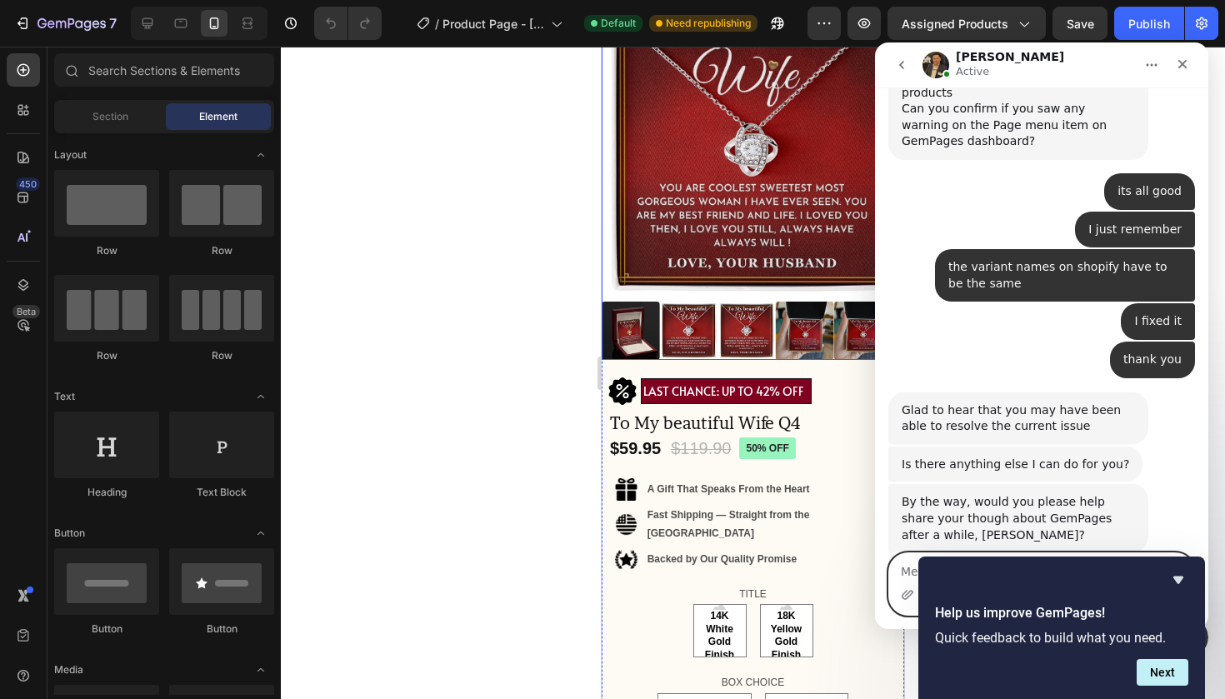
scroll to position [728, 0]
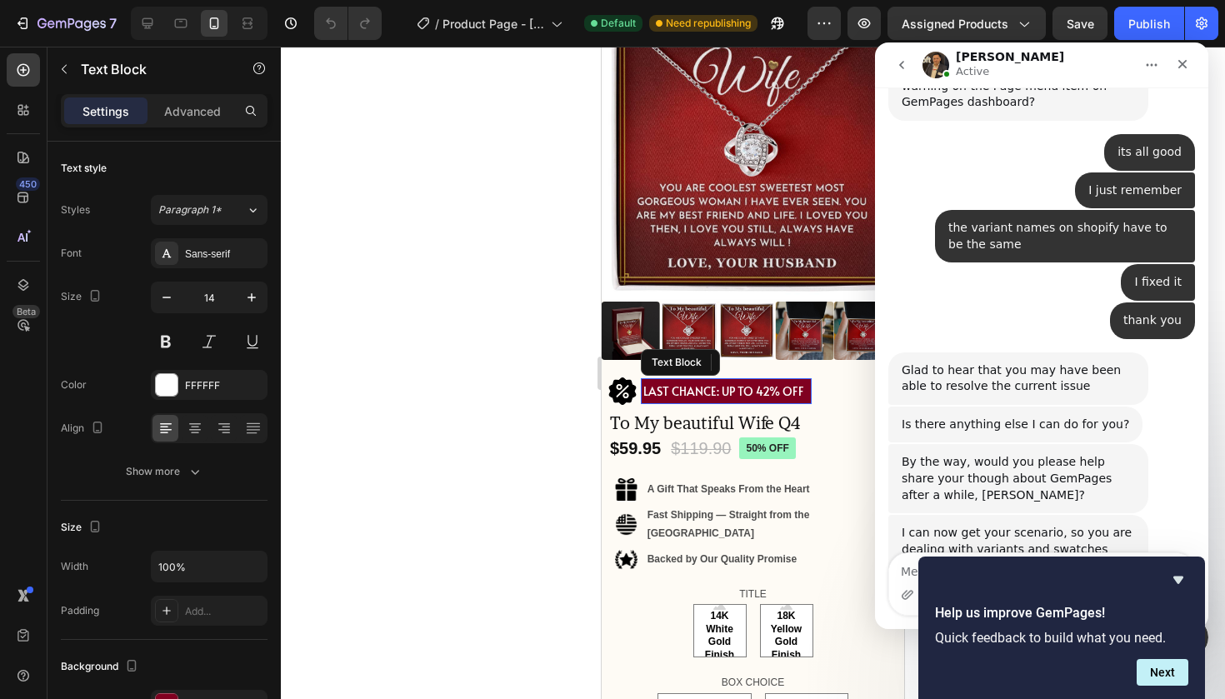
click at [734, 382] on p "LAST CHANCE: UP TO 42% OFF" at bounding box center [726, 391] width 166 height 21
click at [771, 382] on p "LAST CHANCE: UP TO 42% OFF" at bounding box center [726, 391] width 166 height 21
click at [1188, 61] on icon "Close" at bounding box center [1182, 63] width 13 height 13
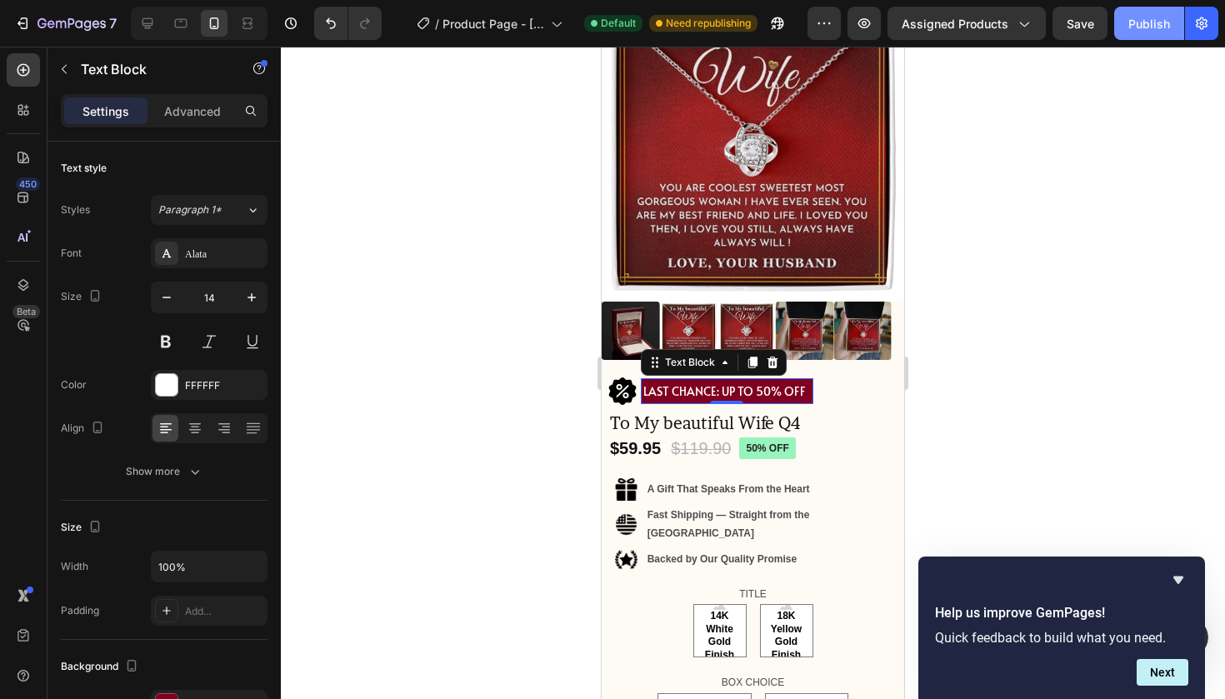
click at [1168, 20] on div "Publish" at bounding box center [1149, 23] width 42 height 17
click at [1180, 571] on icon "Hide survey" at bounding box center [1178, 580] width 20 height 20
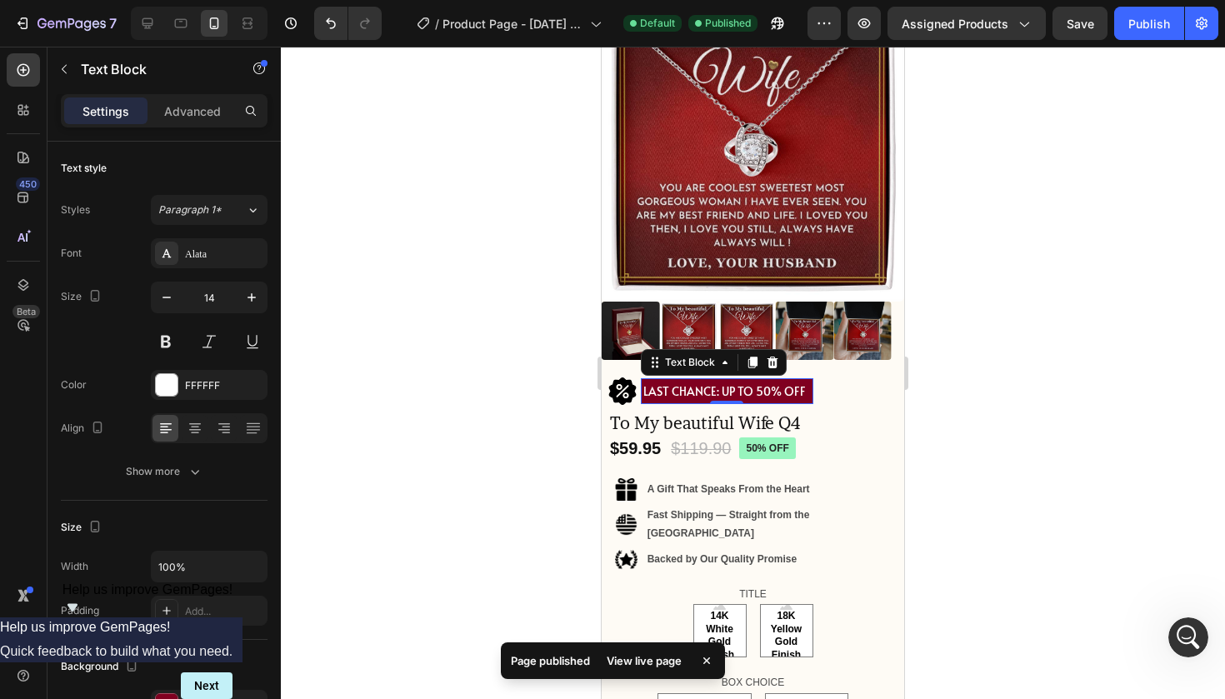
click at [1014, 406] on div at bounding box center [753, 373] width 944 height 652
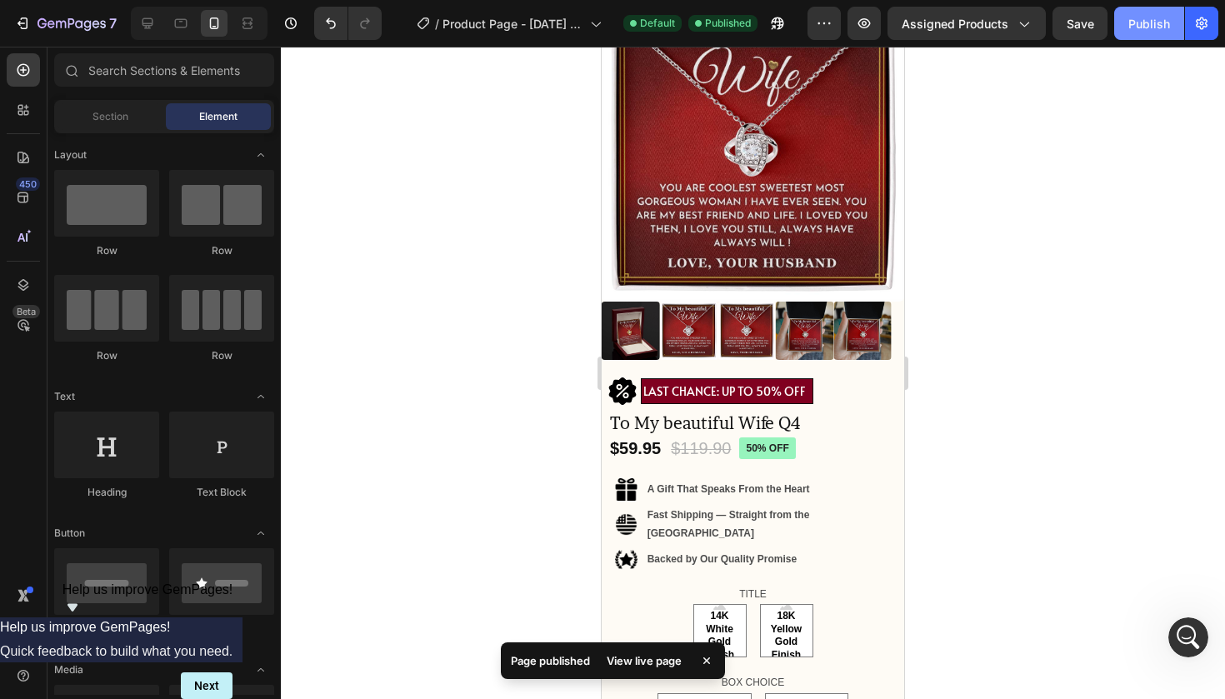
click at [1158, 27] on div "Publish" at bounding box center [1149, 23] width 42 height 17
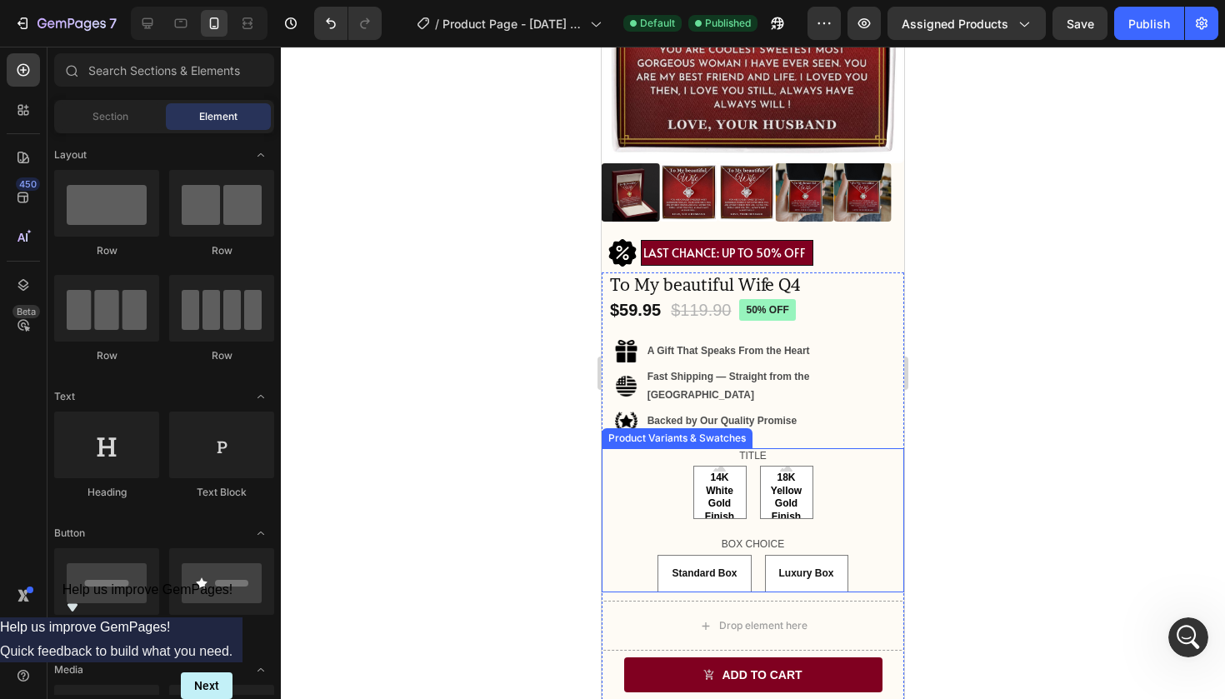
scroll to position [517, 0]
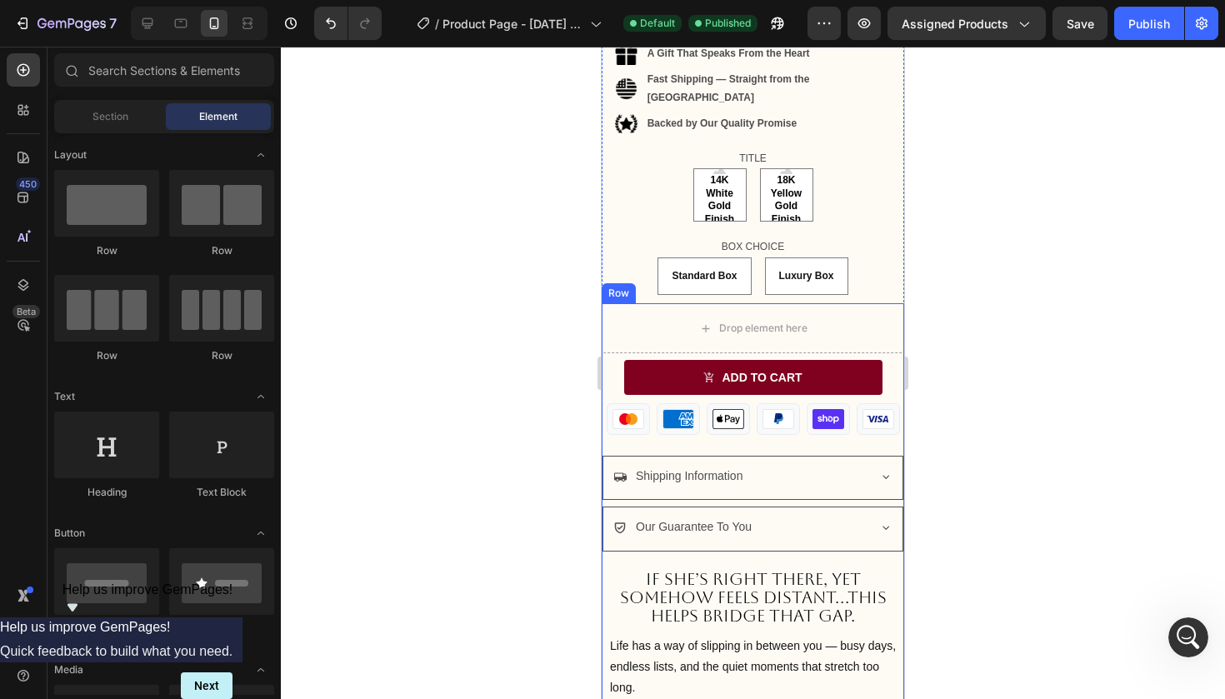
click at [990, 327] on div at bounding box center [753, 373] width 944 height 652
